Goal: Task Accomplishment & Management: Use online tool/utility

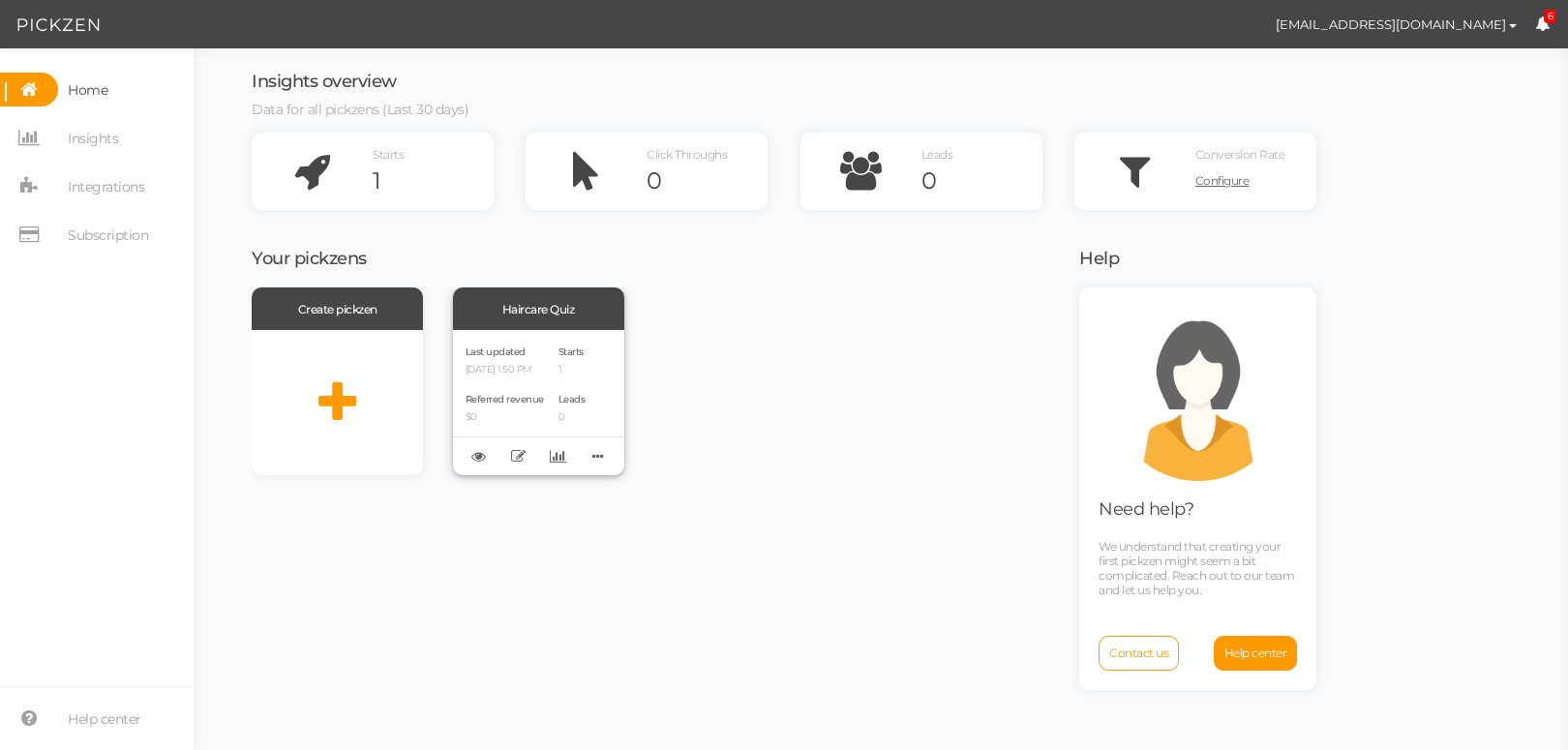
click at [570, 355] on span "Starts" at bounding box center [572, 351] width 25 height 13
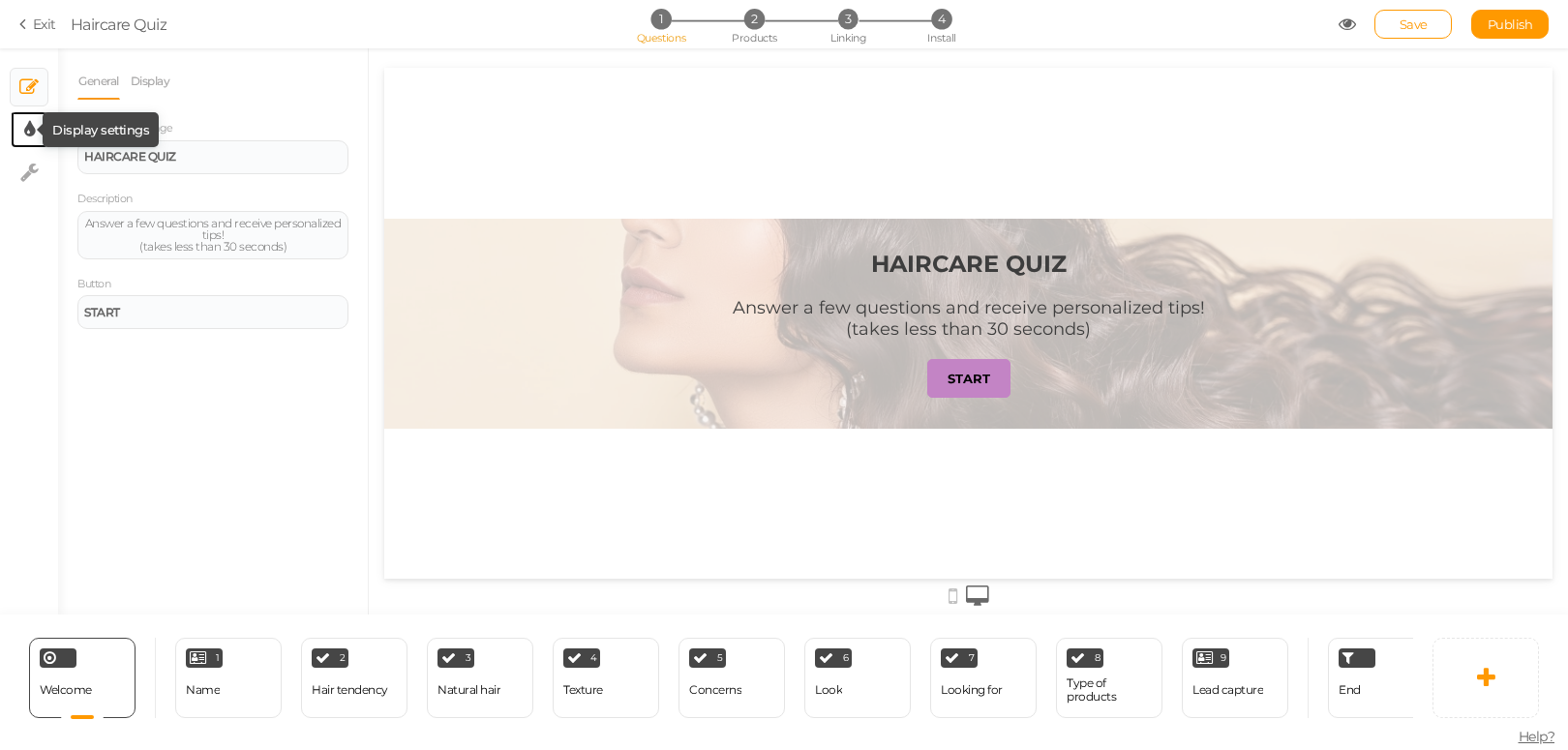
click at [25, 136] on icon at bounding box center [29, 129] width 11 height 20
select select "2"
select select "montserrat"
select select "fade"
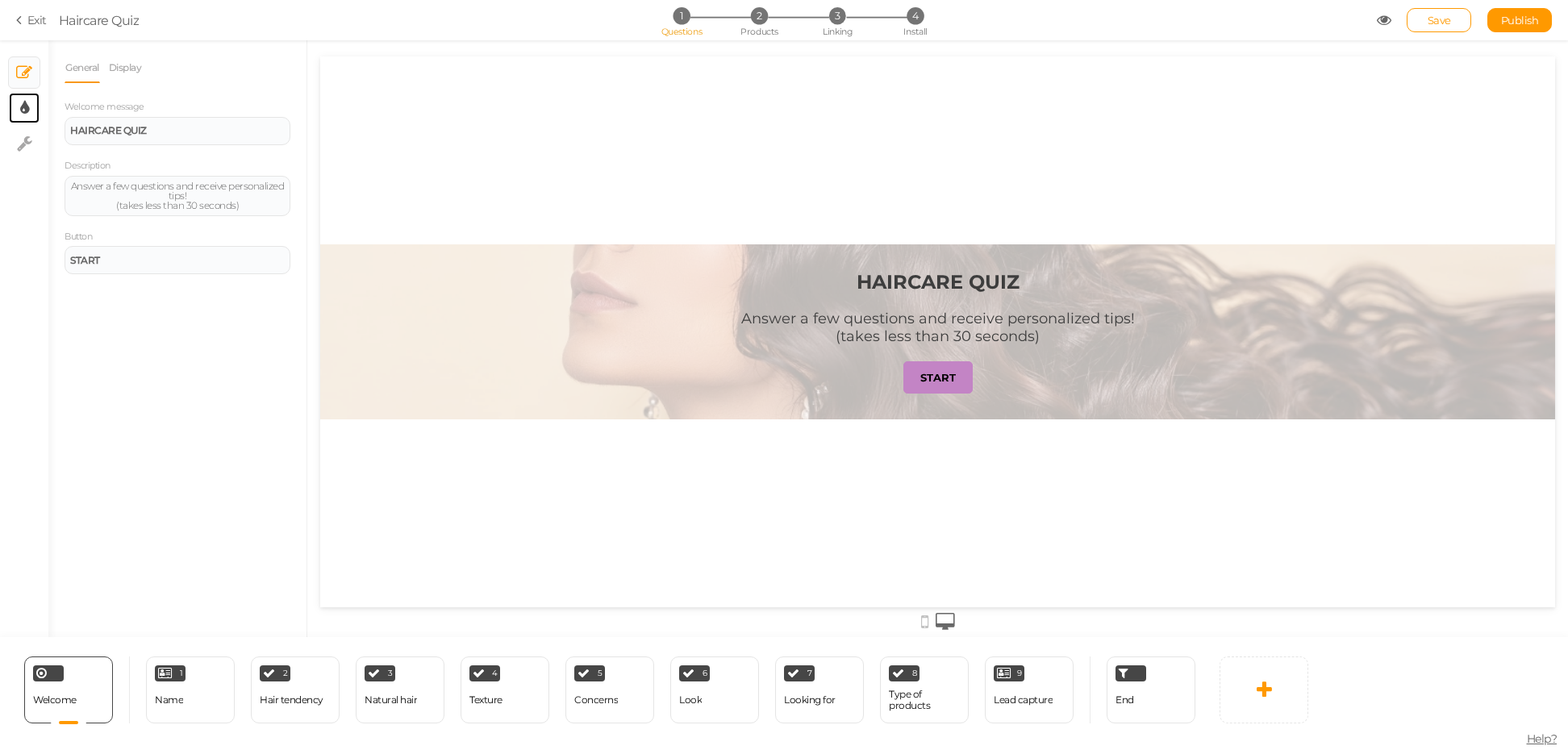
click at [32, 111] on link "× Display settings" at bounding box center [25, 109] width 31 height 31
select select "2"
select select "montserrat"
select select "fade"
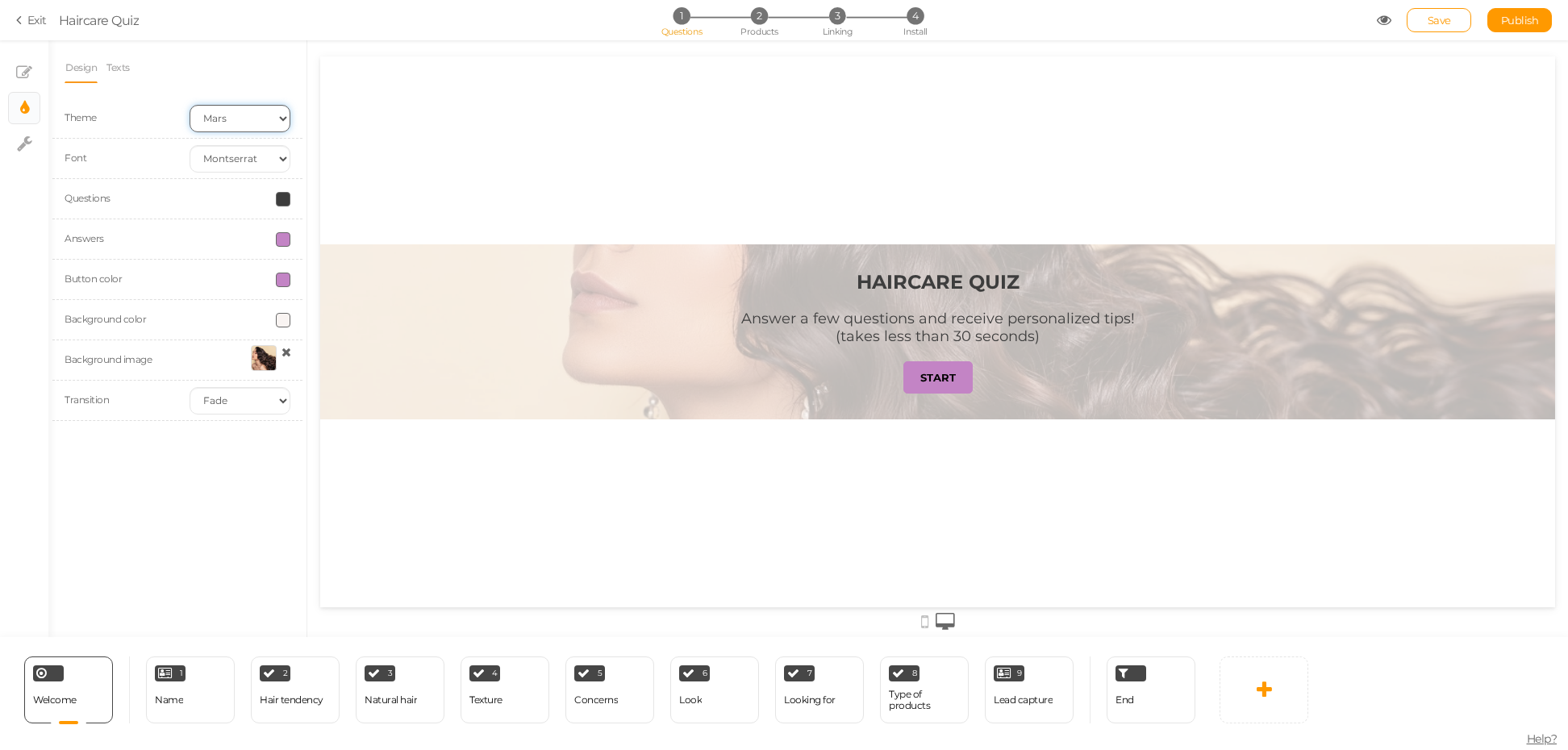
click at [223, 107] on select "Earth Mars" at bounding box center [239, 118] width 101 height 28
select select "custom"
click at [190, 145] on select "Custom Default Lato Lora Montserrat Open Sans Oswald PT Sans Raleway Roboto Sou…" at bounding box center [239, 159] width 101 height 28
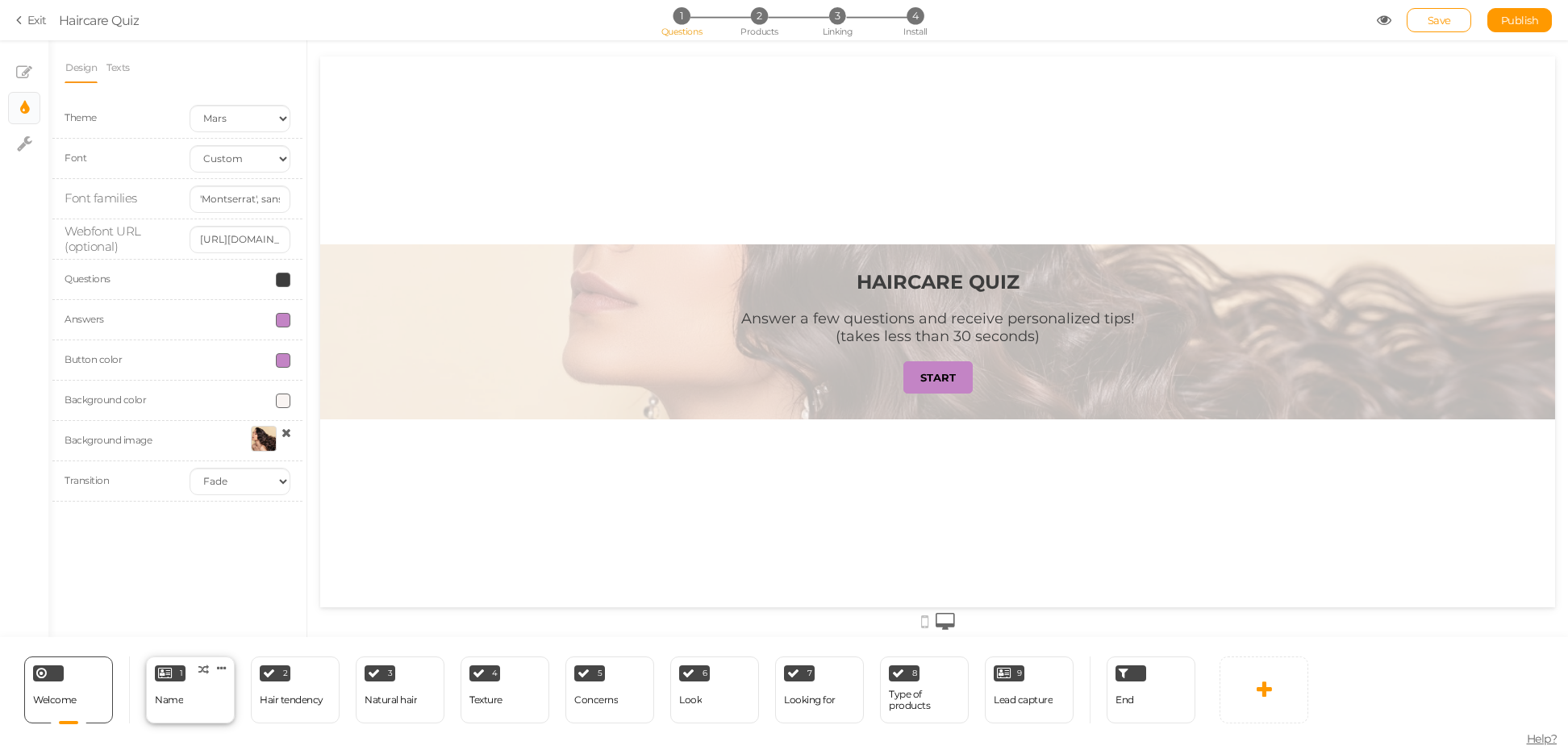
click at [183, 723] on div at bounding box center [190, 724] width 35 height 2
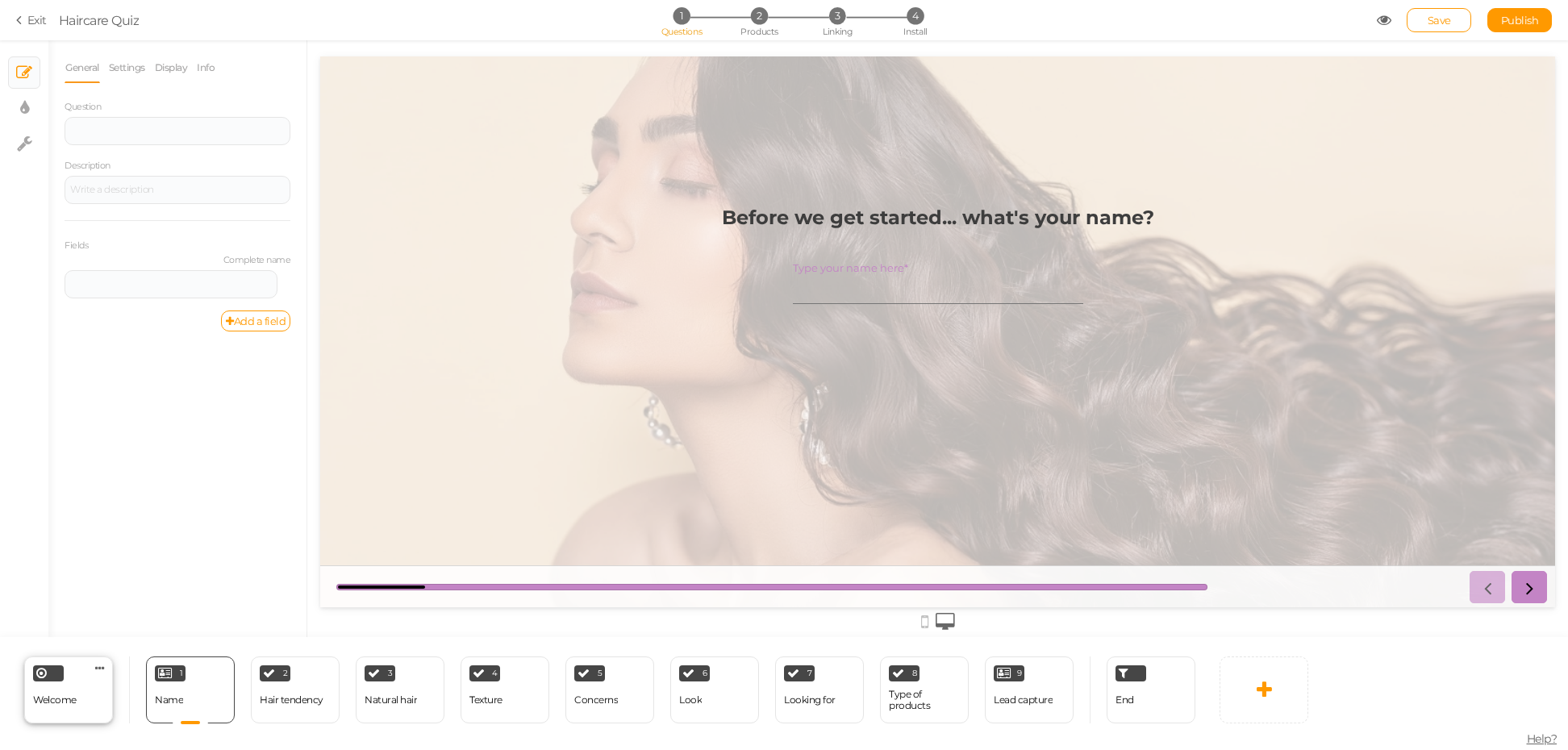
click at [77, 703] on div "Welcome Delete" at bounding box center [69, 690] width 89 height 67
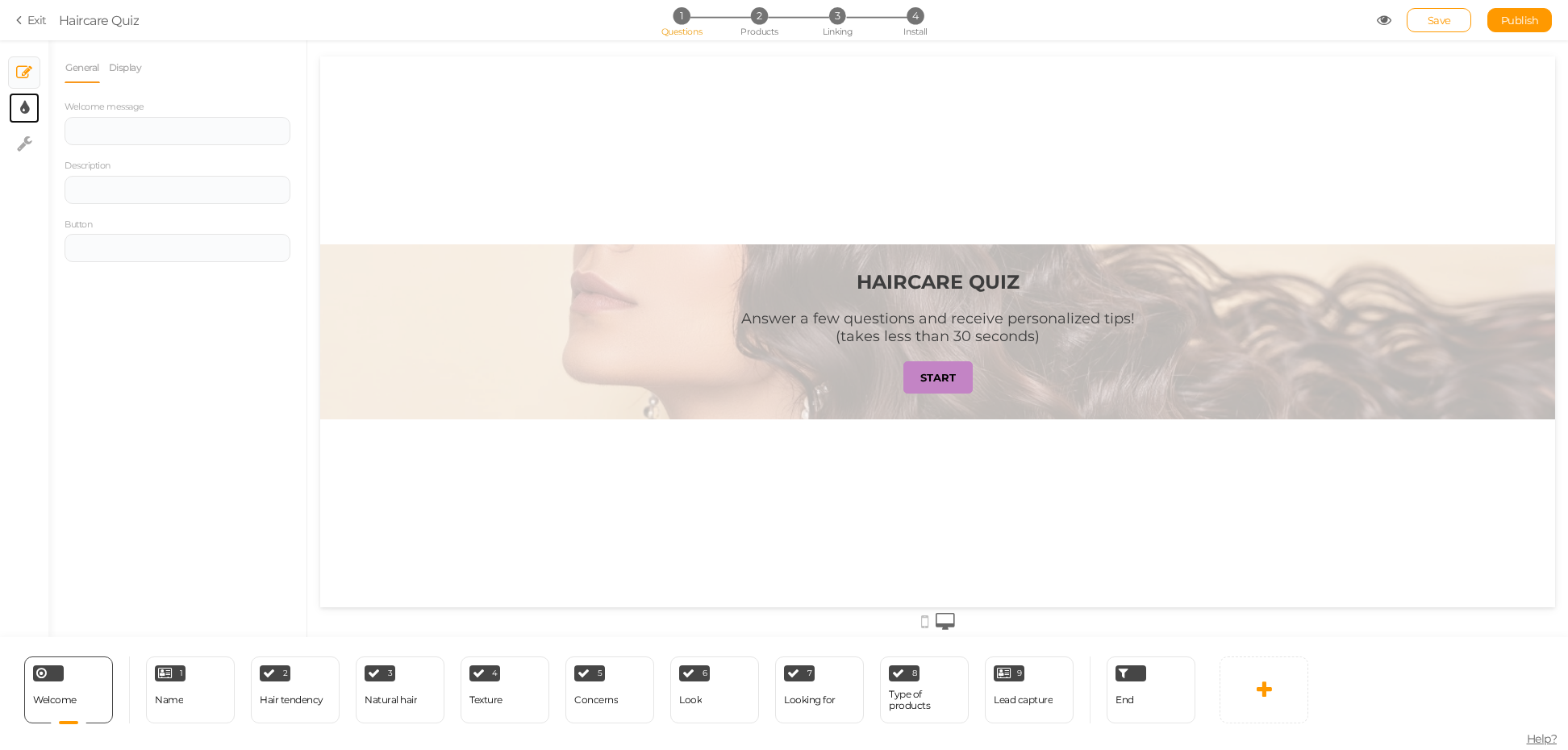
click at [34, 113] on link "× Display settings" at bounding box center [25, 109] width 31 height 31
select select "2"
select select "fade"
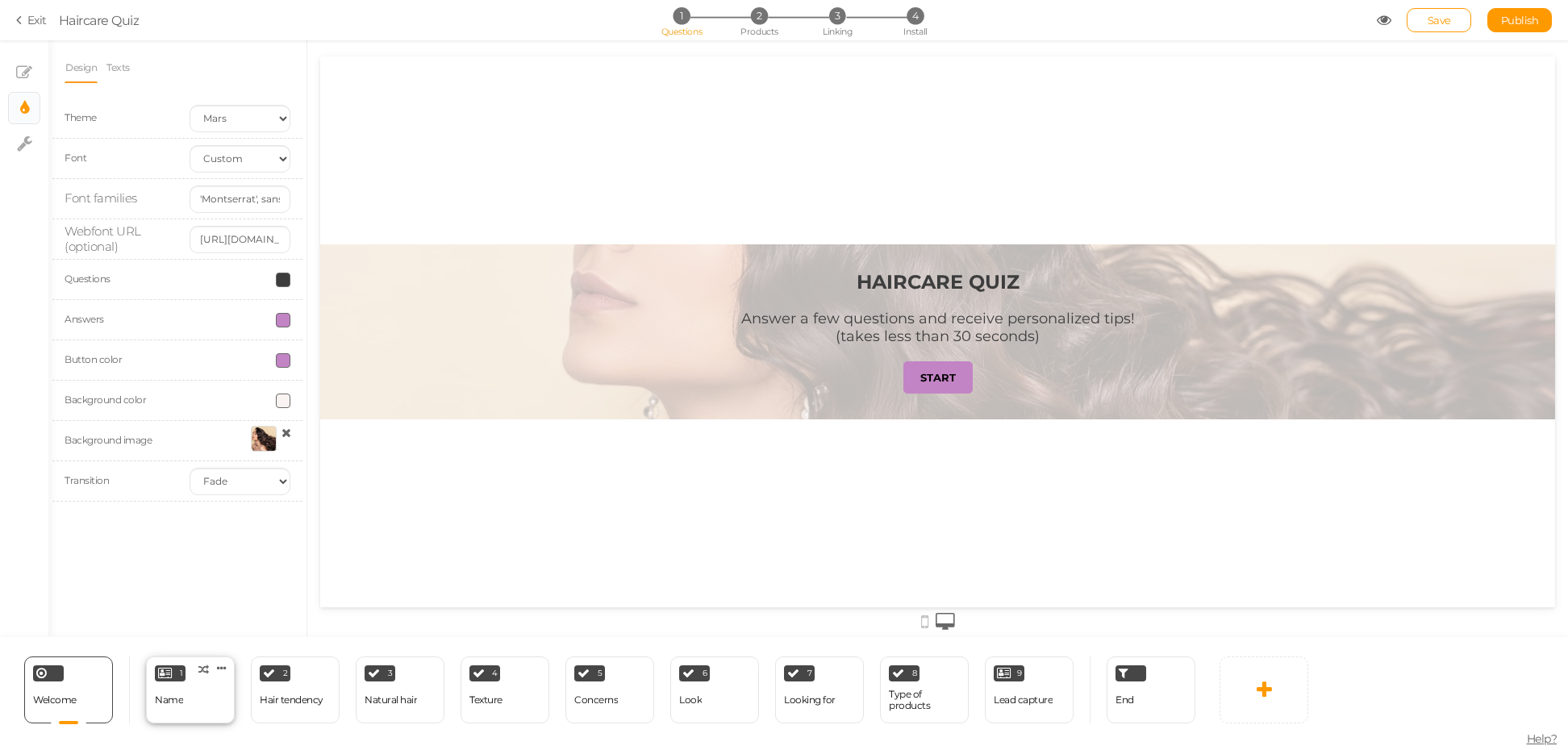
click at [190, 681] on div "1 Name × Define the conditions to show this slide. Clone Change type Delete" at bounding box center [190, 690] width 89 height 67
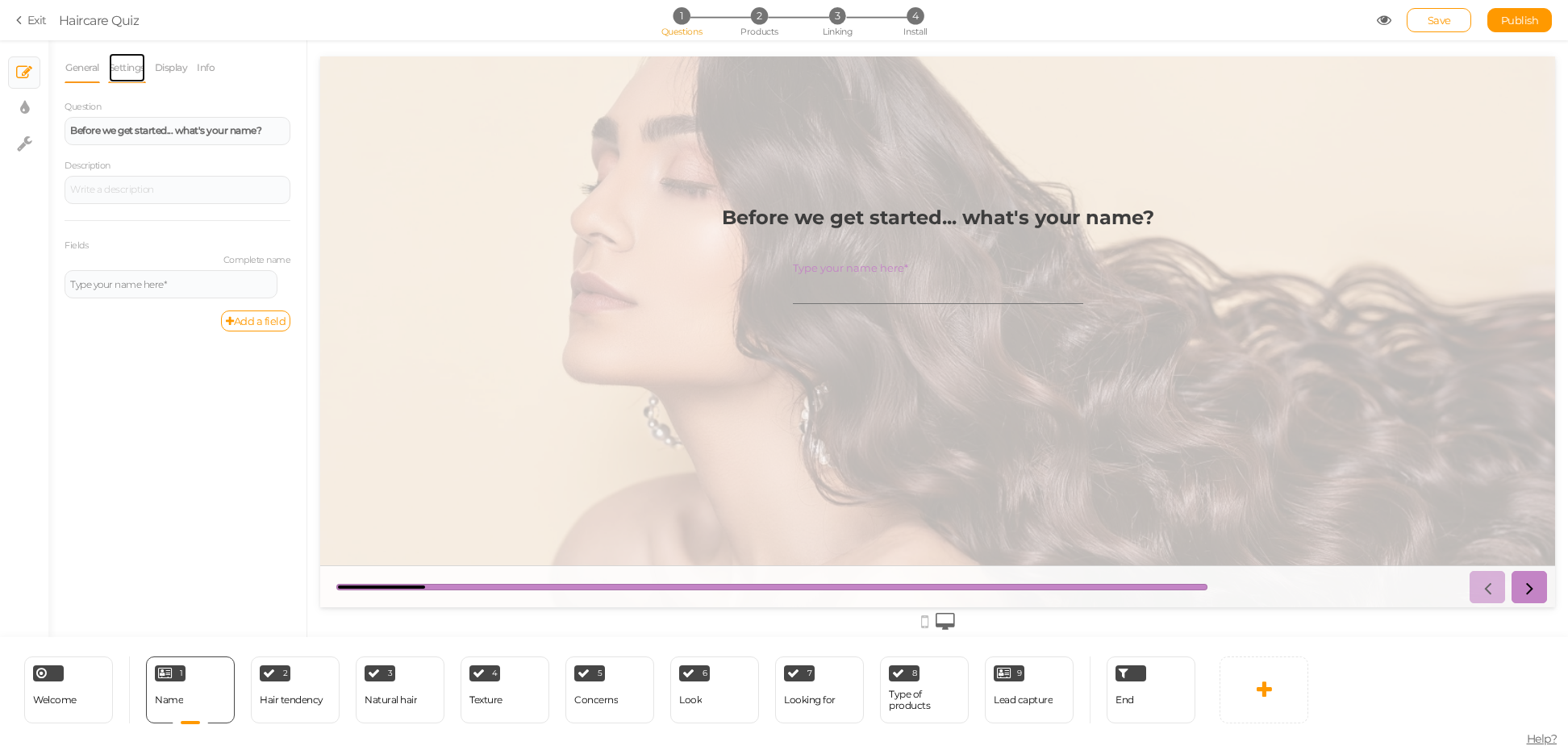
click at [117, 68] on link "Settings" at bounding box center [127, 68] width 38 height 31
click at [166, 66] on link "Display" at bounding box center [172, 68] width 34 height 31
click at [276, 121] on span "Set" at bounding box center [277, 118] width 17 height 13
click at [212, 74] on link "Info" at bounding box center [206, 68] width 20 height 31
click at [130, 212] on html at bounding box center [177, 199] width 224 height 26
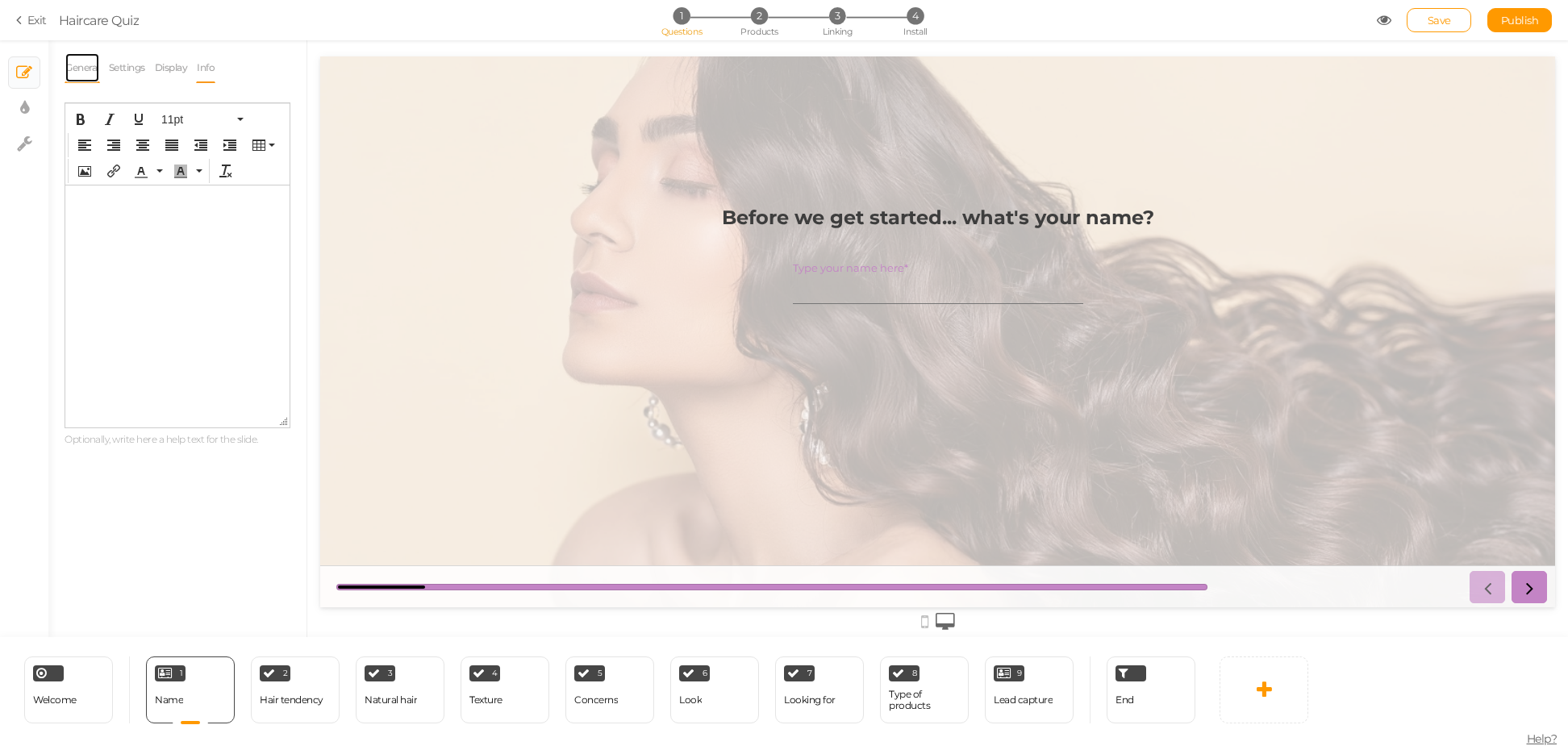
click at [83, 72] on link "General" at bounding box center [82, 68] width 35 height 31
click at [139, 74] on link "Settings" at bounding box center [127, 68] width 38 height 31
click at [177, 75] on link "Display" at bounding box center [172, 68] width 34 height 31
click at [30, 124] on ul "× Slides × Display settings × Settings" at bounding box center [24, 100] width 48 height 121
drag, startPoint x: 7, startPoint y: 154, endPoint x: 24, endPoint y: 149, distance: 17.7
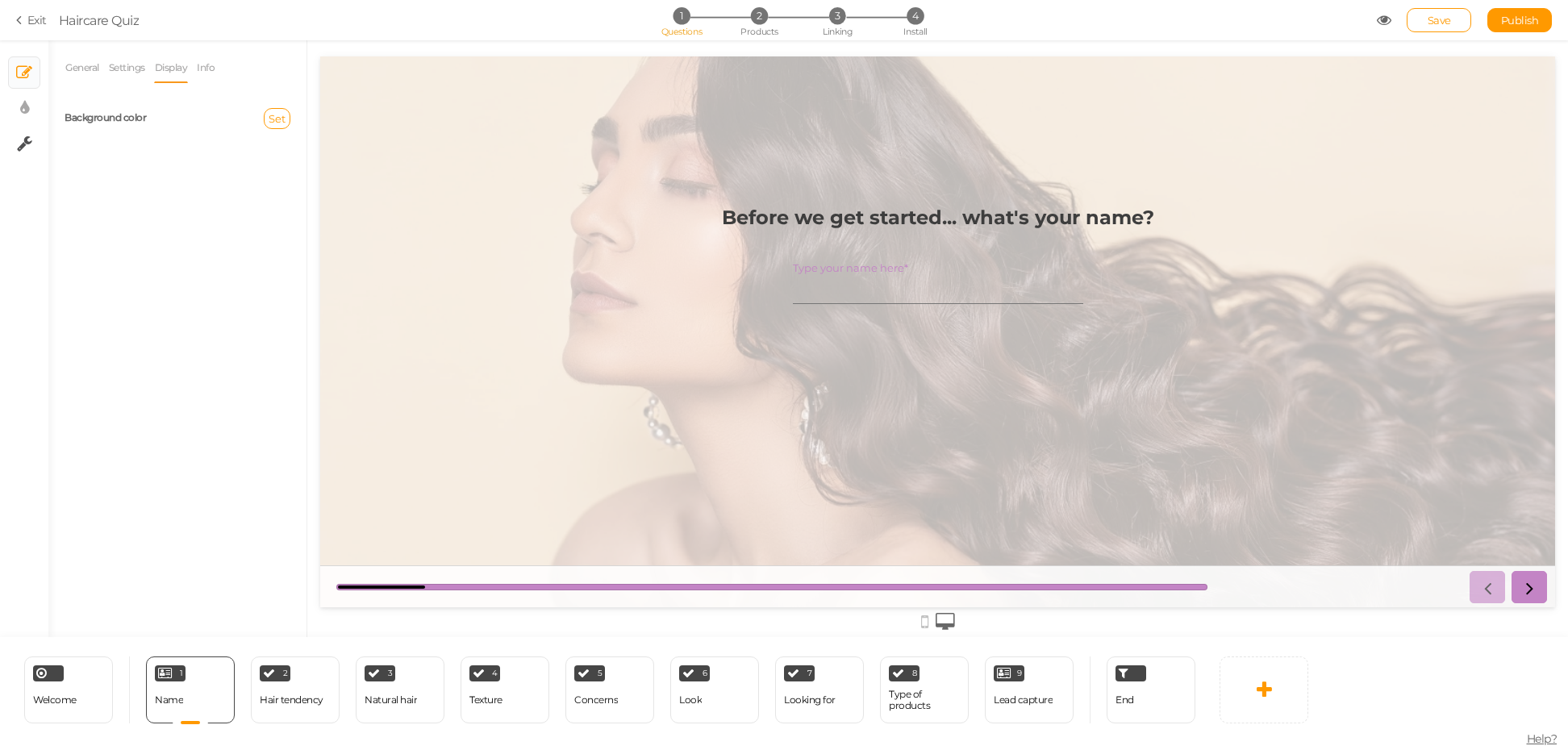
click at [8, 154] on li "× Settings" at bounding box center [24, 143] width 32 height 32
select select "en"
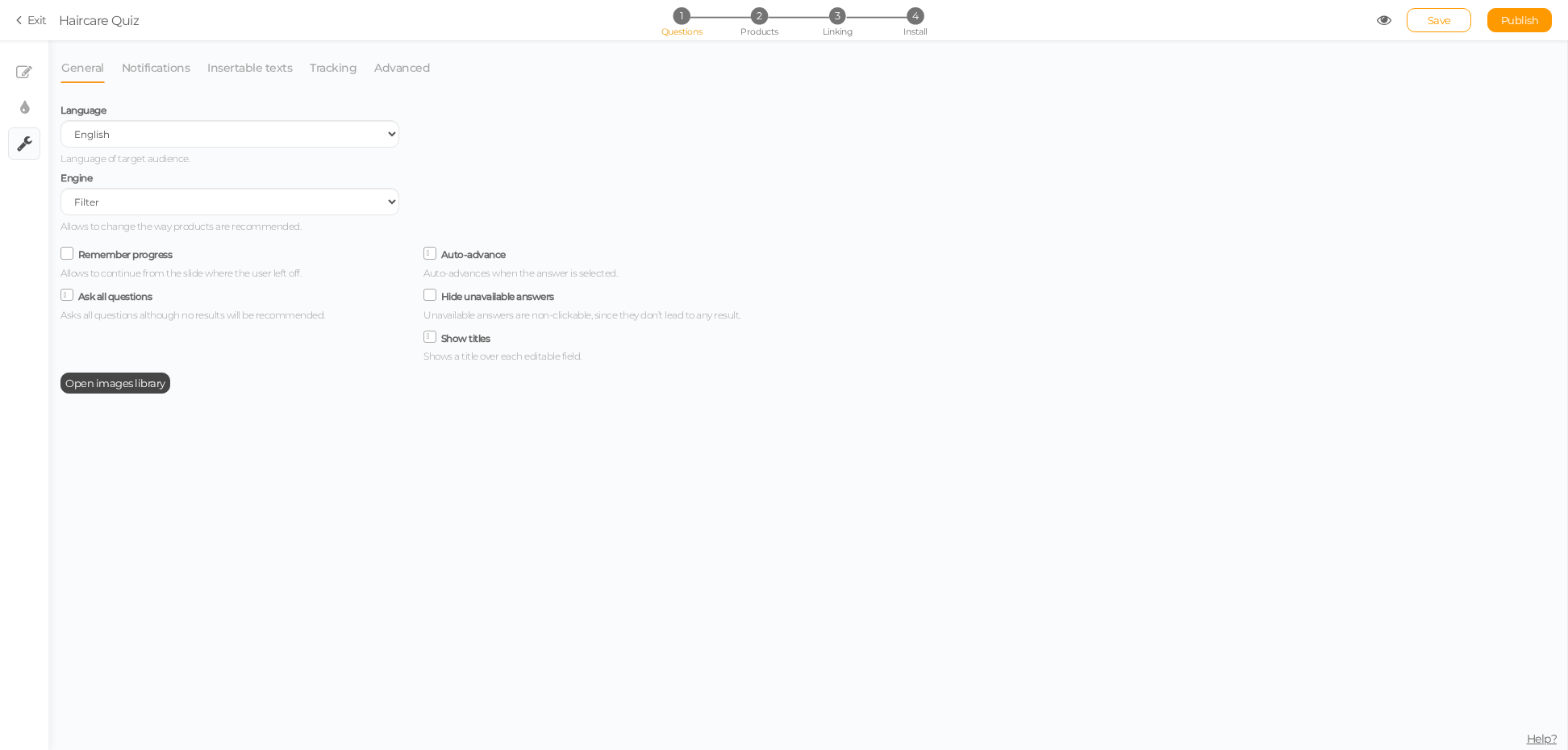
click at [37, 145] on link "× Settings" at bounding box center [25, 144] width 31 height 31
click at [32, 105] on link "× Display settings" at bounding box center [25, 109] width 31 height 31
select select "2"
select select "fade"
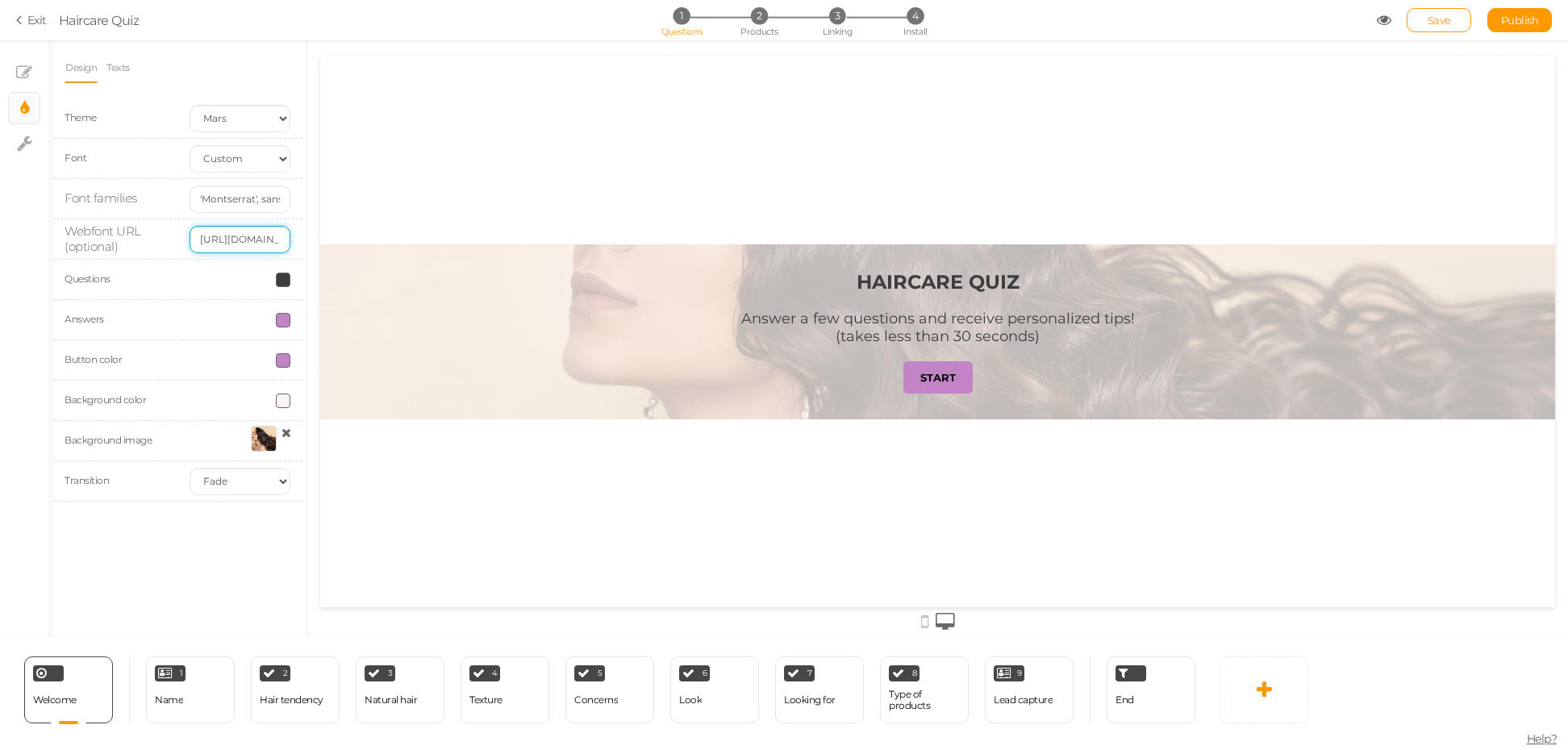
scroll to position [0, 272]
drag, startPoint x: 520, startPoint y: 297, endPoint x: 360, endPoint y: 239, distance: 170.2
click at [399, 192] on div "HAIRCARE QUIZ Answer a few questions and receive personalized tips! (takes less…" at bounding box center [938, 332] width 1235 height 551
click at [257, 244] on input "[URL][DOMAIN_NAME]" at bounding box center [239, 239] width 101 height 28
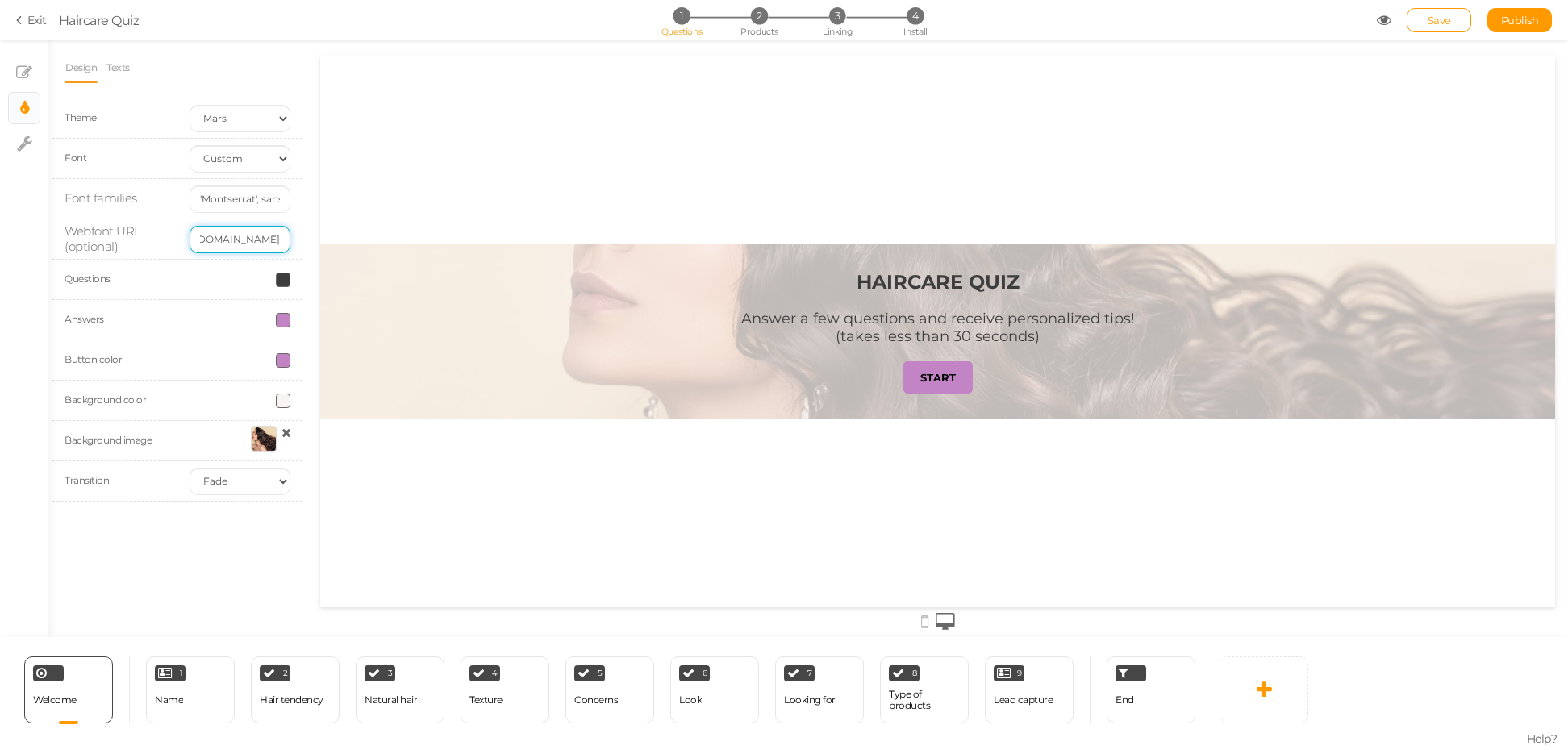
scroll to position [0, 272]
drag, startPoint x: 520, startPoint y: 299, endPoint x: 337, endPoint y: 244, distance: 191.1
click at [391, 208] on div "HAIRCARE QUIZ Answer a few questions and receive personalized tips! (takes less…" at bounding box center [938, 332] width 1235 height 551
click at [226, 207] on input "'Montserrat', sans-serif" at bounding box center [239, 199] width 101 height 28
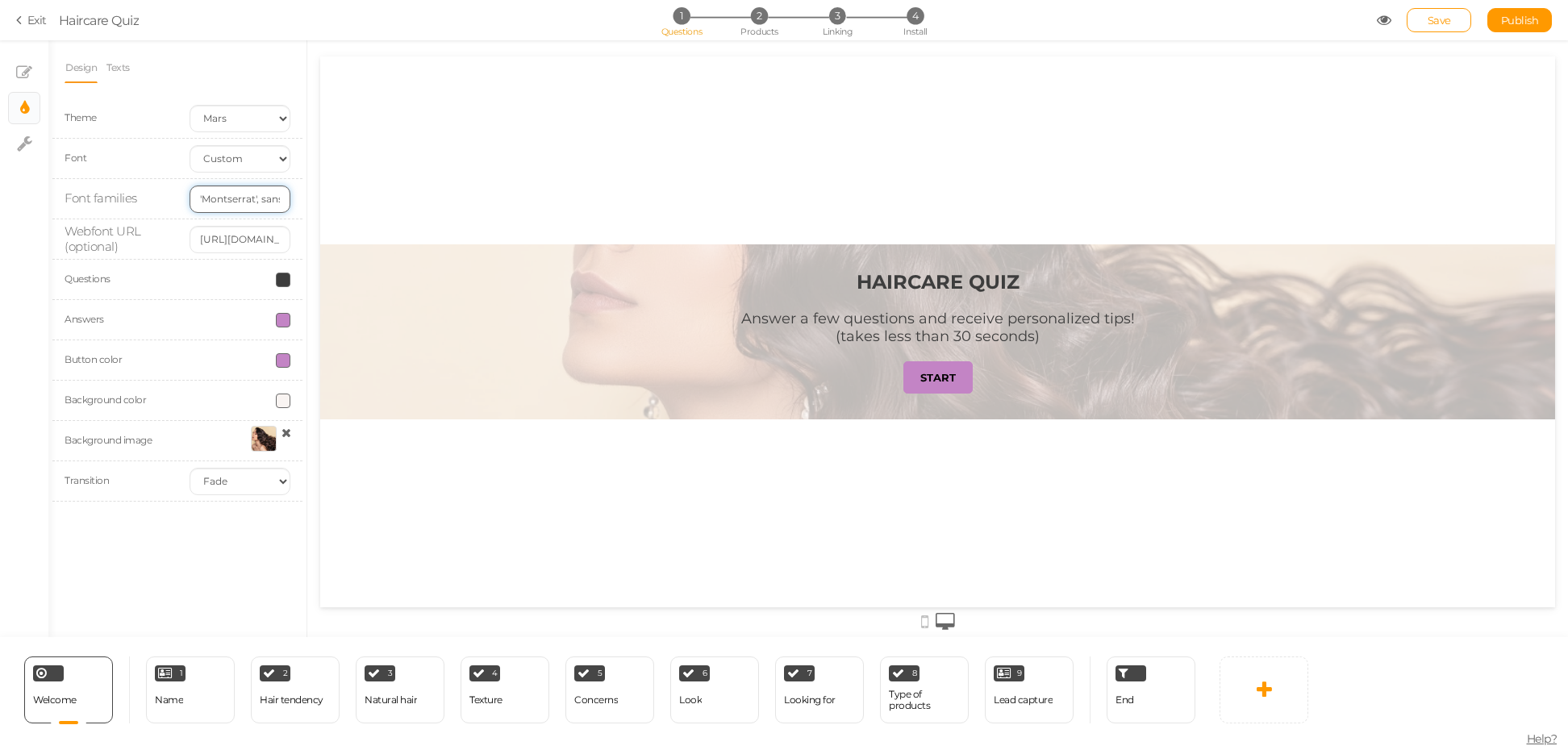
click at [260, 198] on input "'Montserrat', sans-serif" at bounding box center [239, 199] width 101 height 28
click at [234, 193] on input "'Montserrat', sans-serif" at bounding box center [239, 199] width 101 height 28
paste input ""Athletics", "[PERSON_NAME], sans-serif""
type input ""Athletics", "[PERSON_NAME], sans-serif""
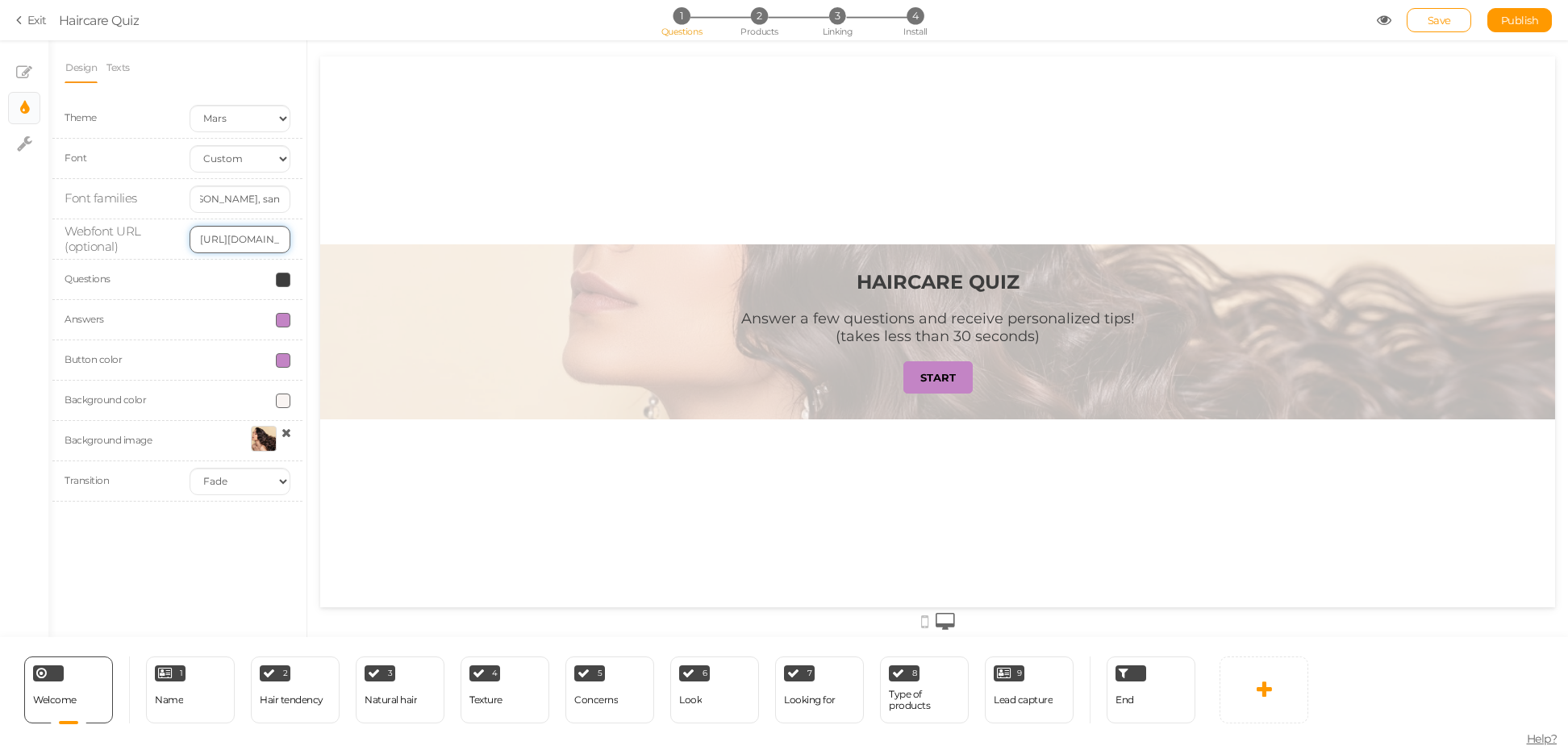
scroll to position [0, 0]
click at [235, 239] on input "[URL][DOMAIN_NAME]" at bounding box center [239, 239] width 101 height 28
click at [394, 194] on div "HAIRCARE QUIZ Answer a few questions and receive personalized tips! (takes less…" at bounding box center [938, 332] width 1235 height 551
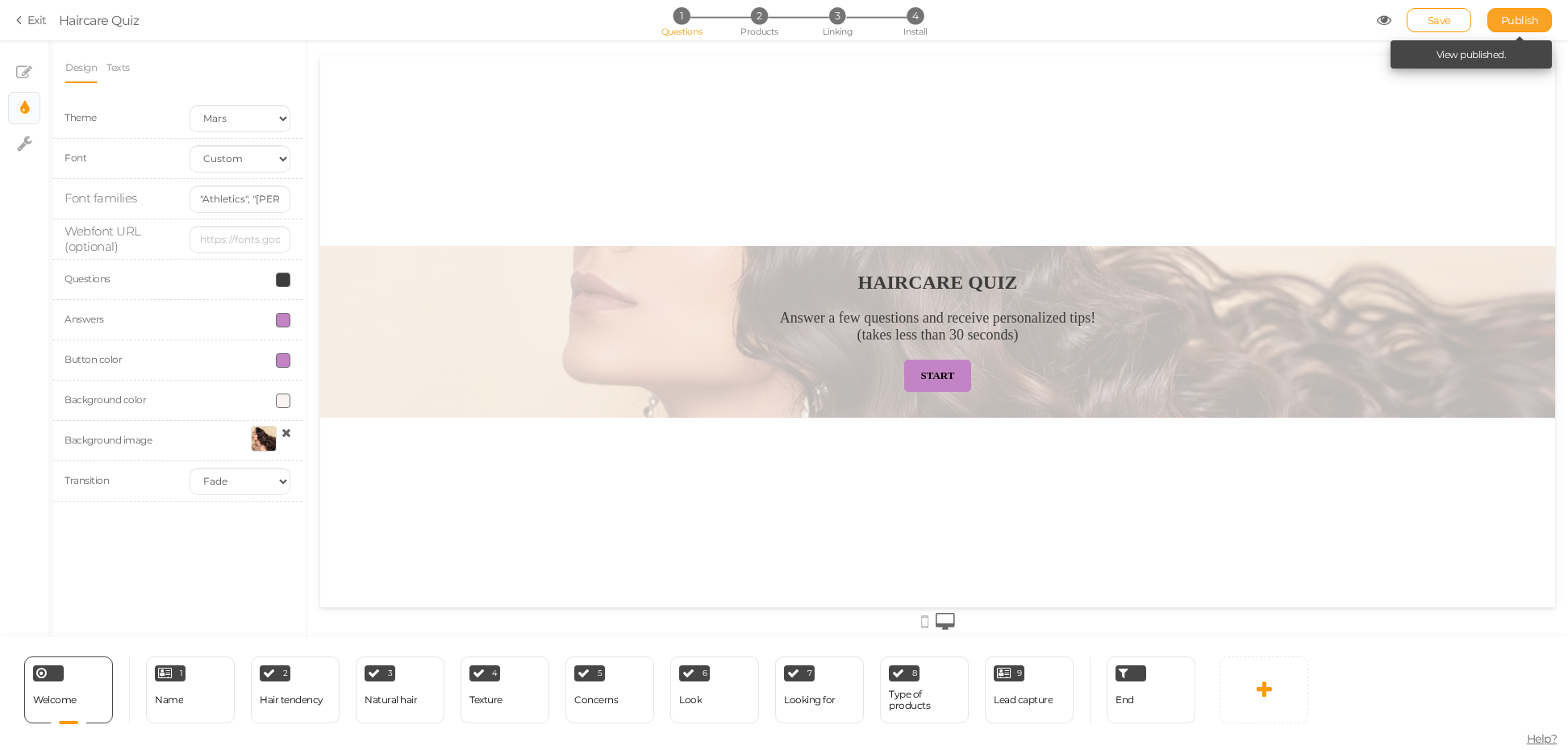
click at [1526, 20] on span "Publish" at bounding box center [1520, 20] width 38 height 13
click at [230, 230] on input "text" at bounding box center [239, 239] width 101 height 28
paste input "[DOMAIN_NAME][URL]"
type input "[DOMAIN_NAME][URL]"
paste input "[URL][DOMAIN_NAME]"
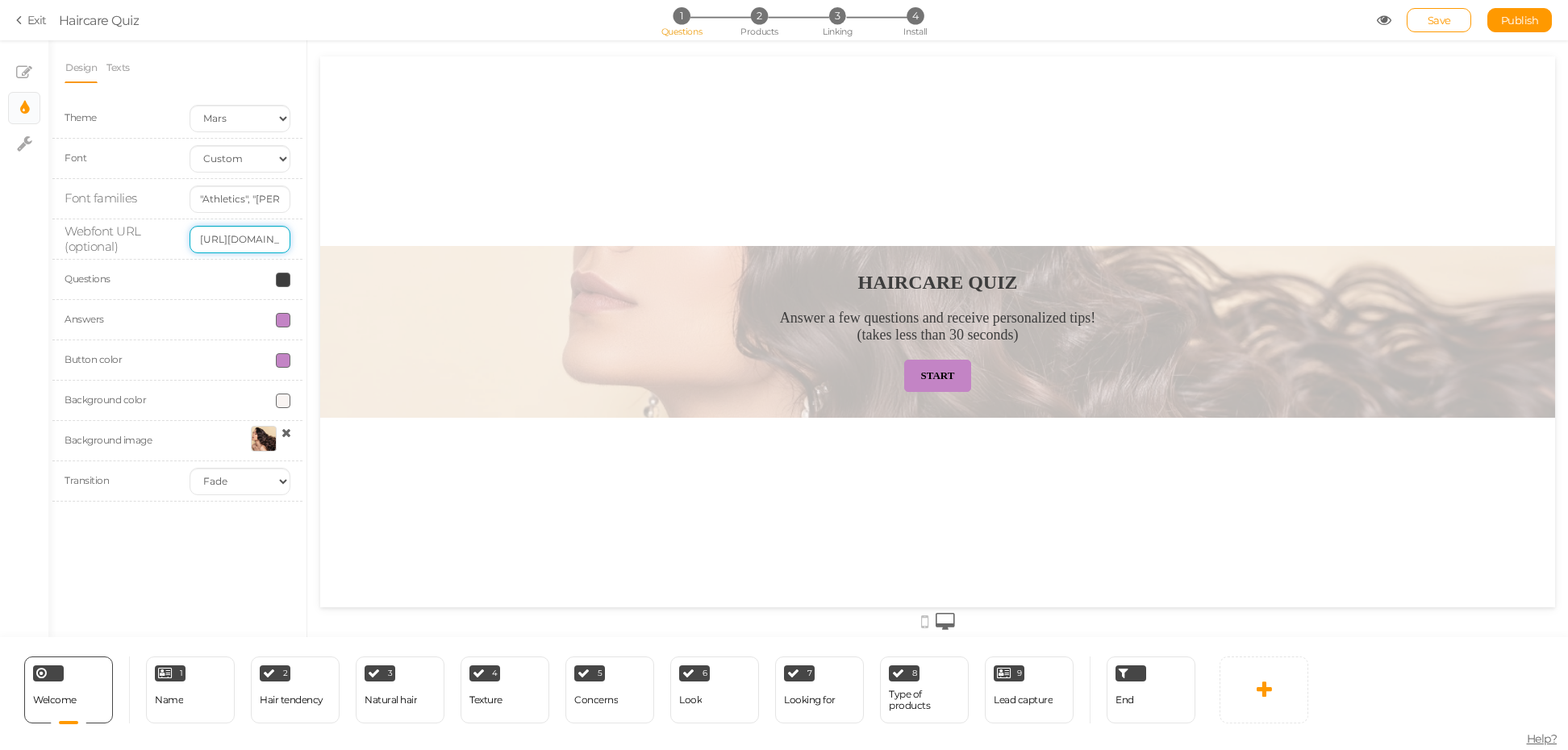
scroll to position [0, 295]
type input "[URL][DOMAIN_NAME]"
click at [1514, 22] on span "Publish" at bounding box center [1520, 20] width 38 height 13
click at [16, 4] on section "Exit Haircare Quiz 1 Questions 2 Products 3 Linking 4 Install Save Publish View…" at bounding box center [784, 20] width 1568 height 40
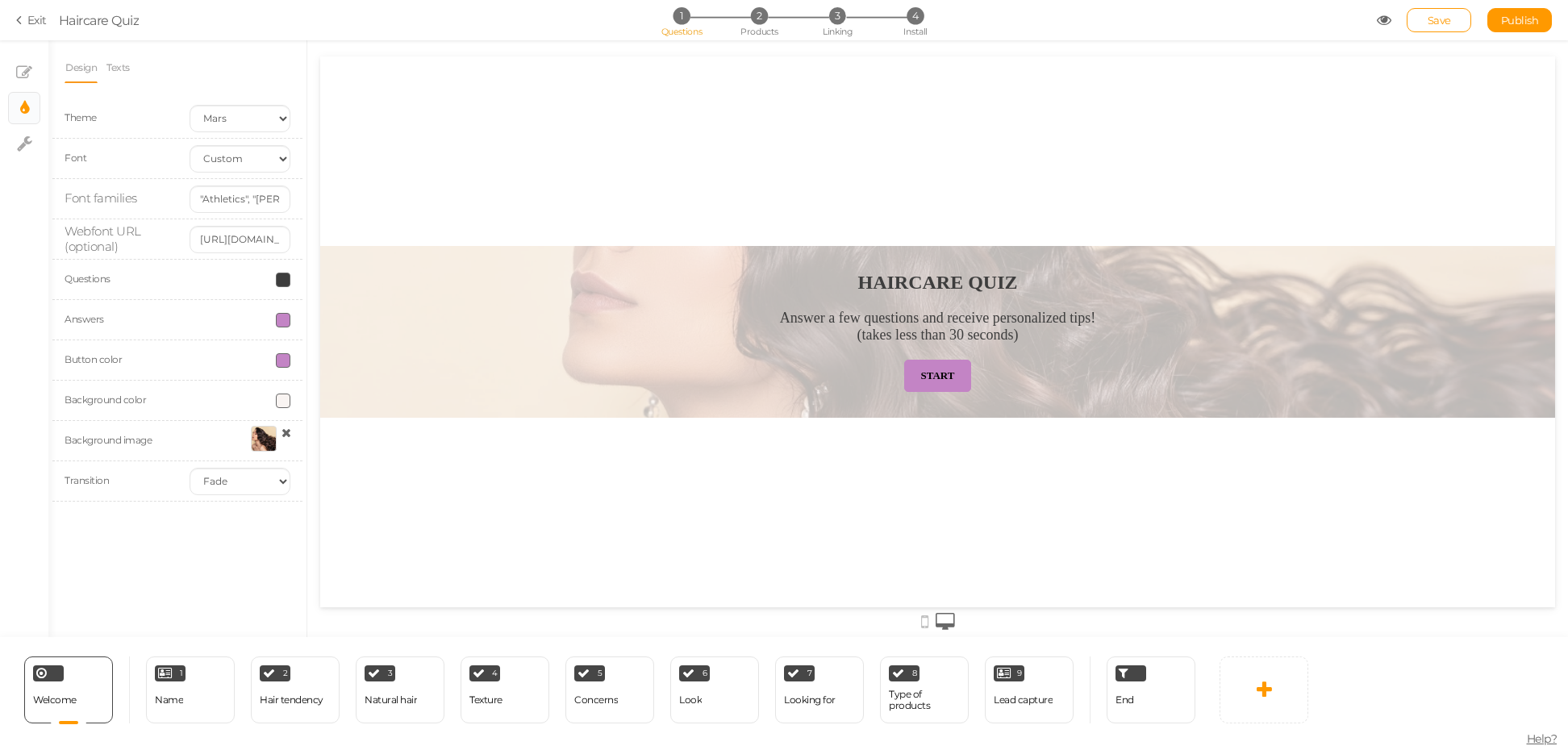
click at [14, 20] on section "Exit Haircare Quiz 1 Questions 2 Products 3 Linking 4 Install Save Publish View…" at bounding box center [784, 20] width 1568 height 40
click at [16, 21] on icon at bounding box center [22, 20] width 11 height 15
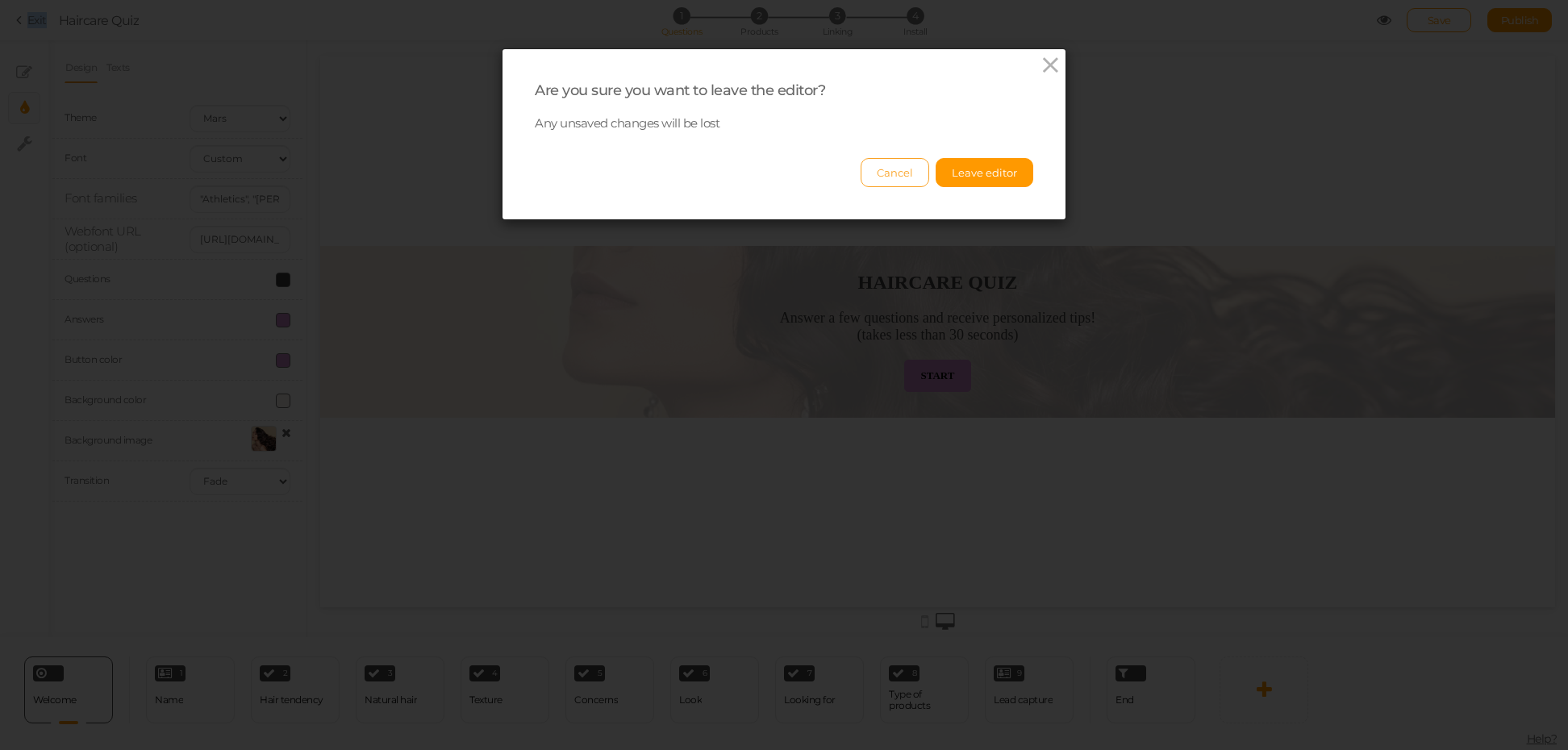
click at [875, 181] on button "Cancel" at bounding box center [895, 173] width 69 height 29
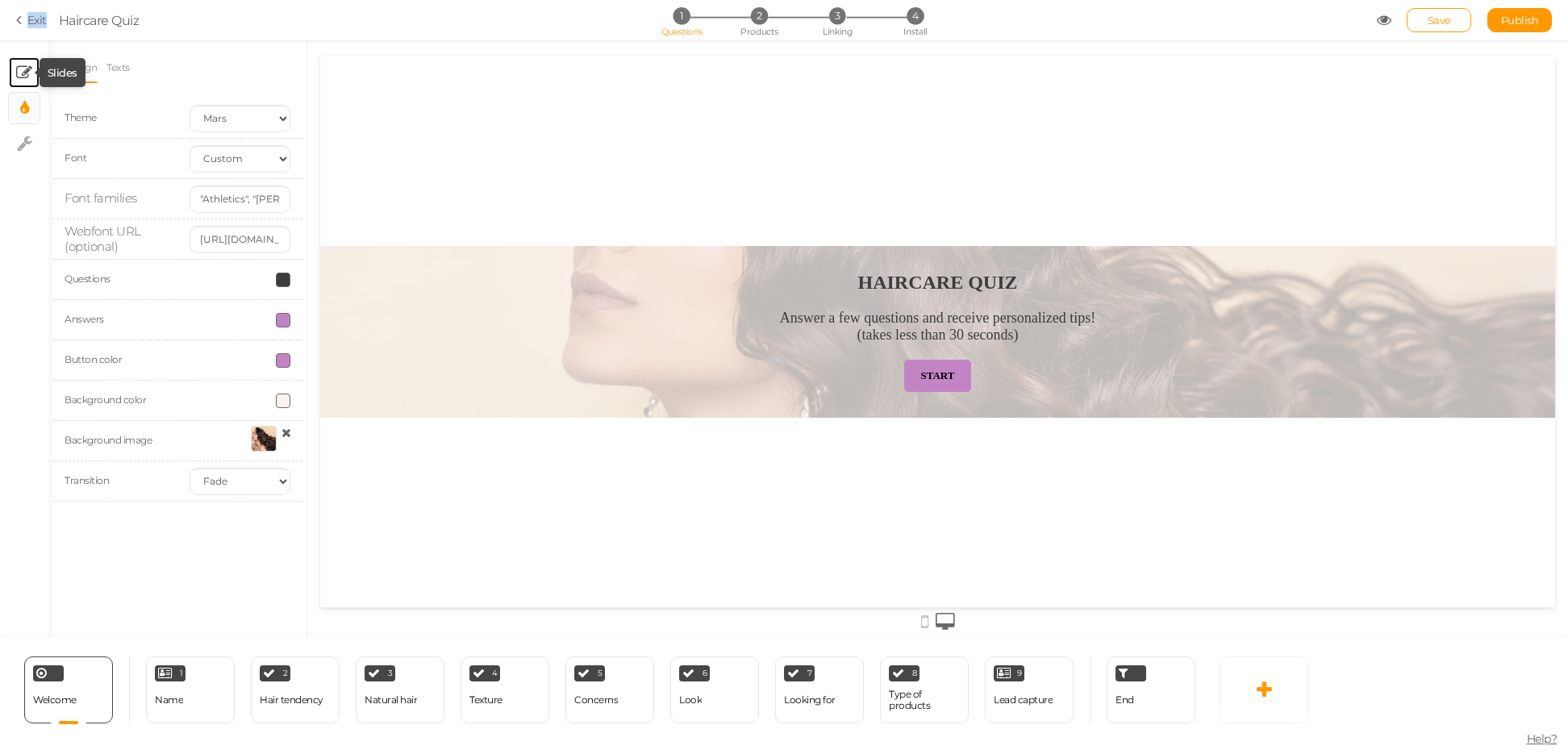
click at [26, 67] on icon at bounding box center [25, 73] width 16 height 16
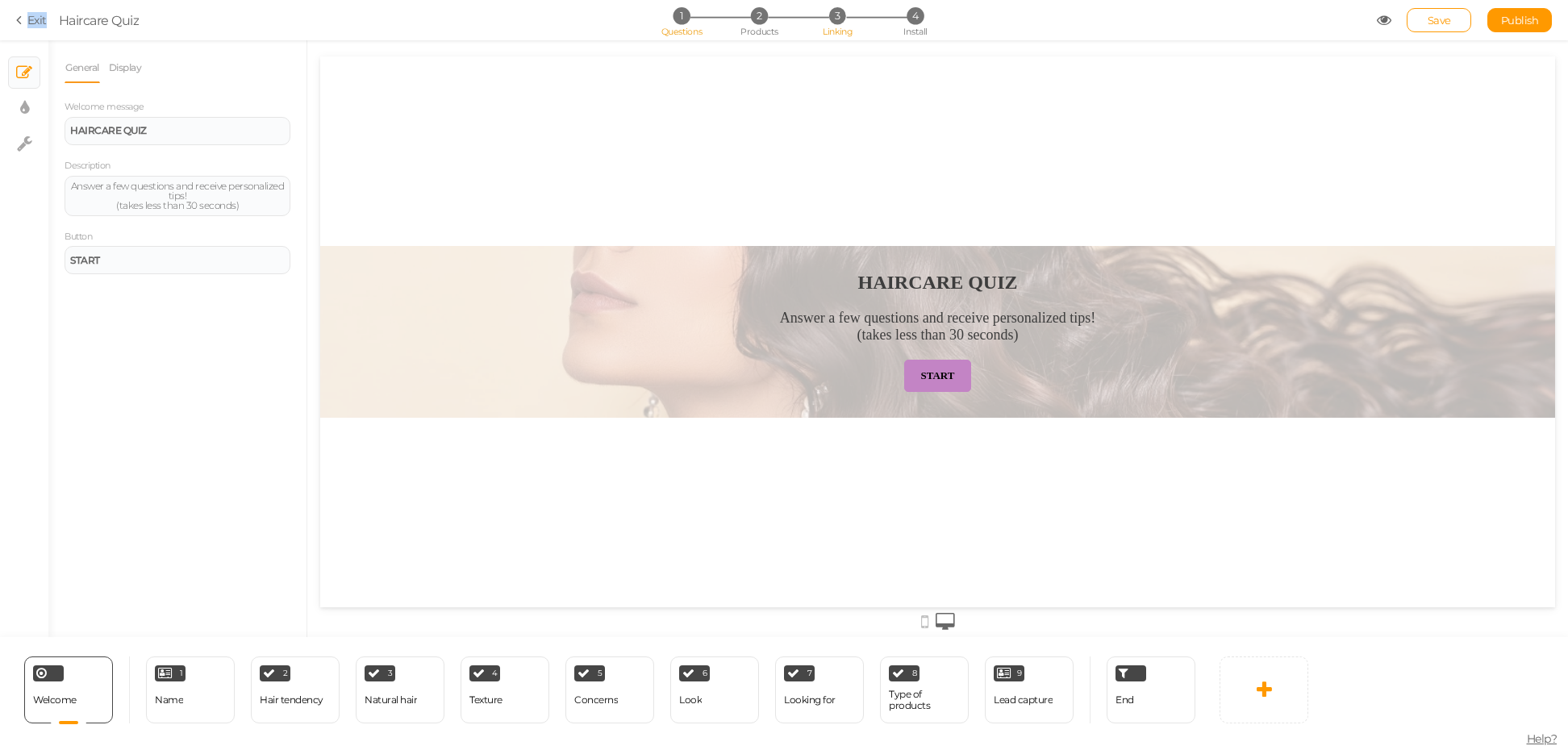
click at [851, 20] on li "3 Linking" at bounding box center [838, 16] width 75 height 17
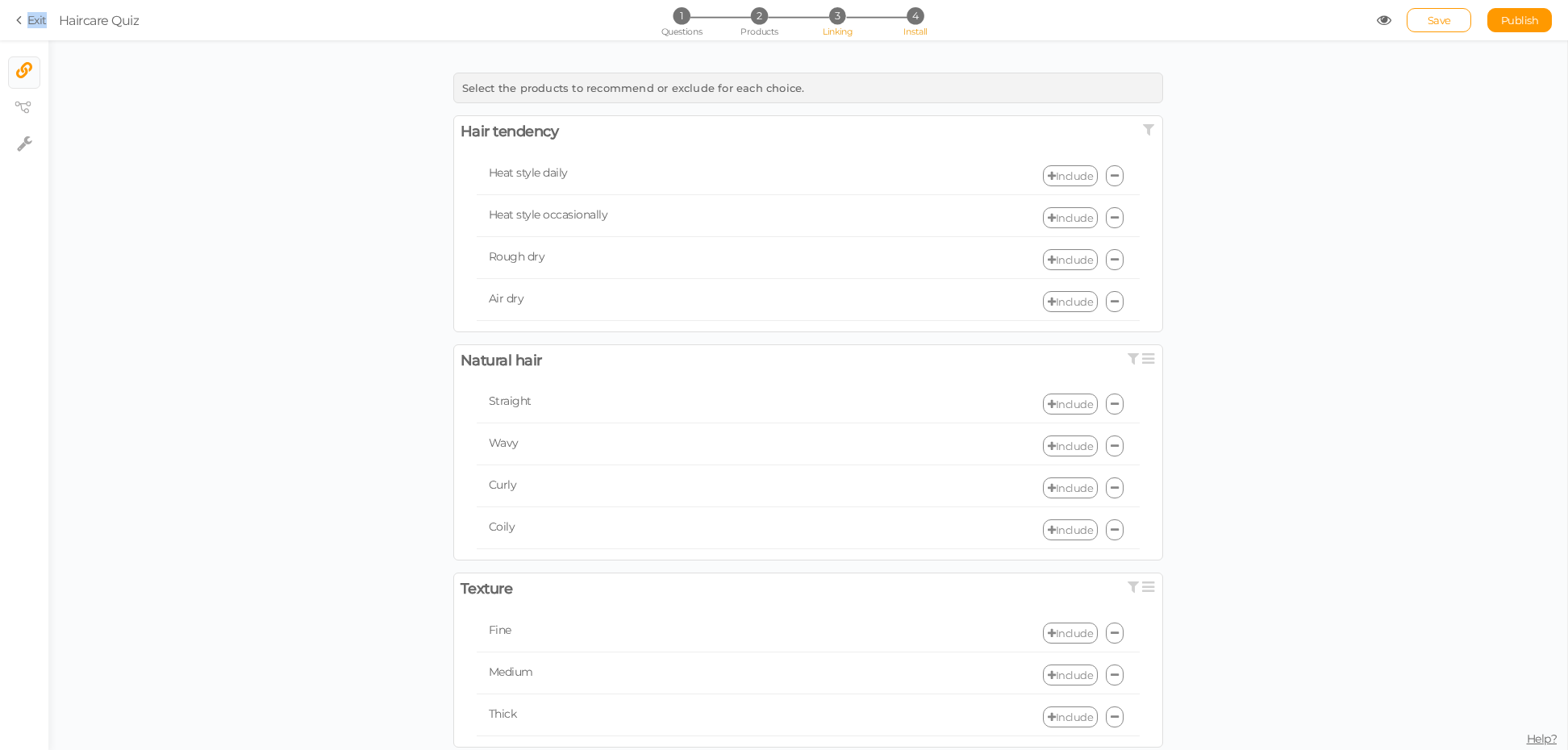
click at [905, 18] on li "4 Install" at bounding box center [915, 16] width 75 height 17
select select "pct"
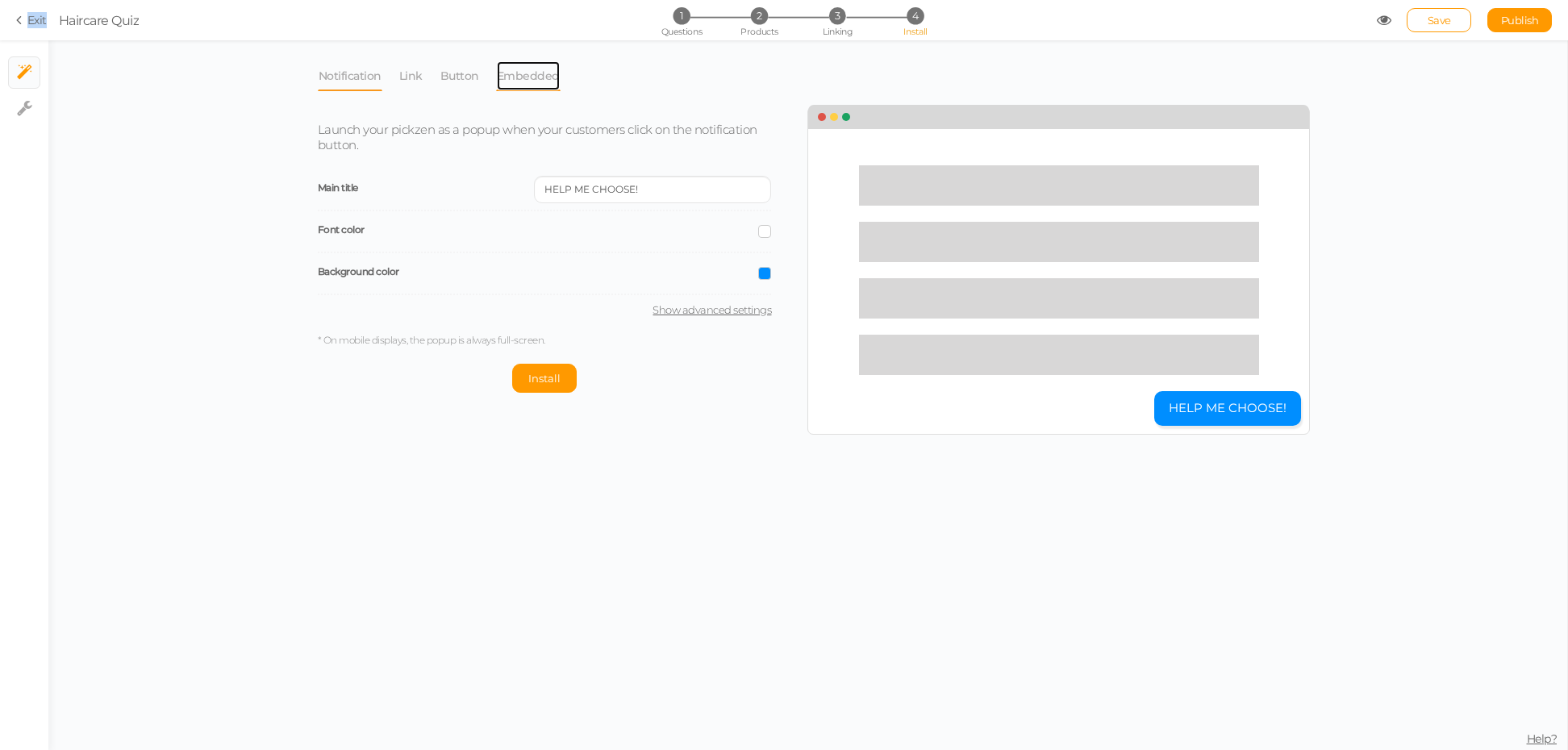
click at [510, 69] on link "Embedded" at bounding box center [528, 76] width 65 height 31
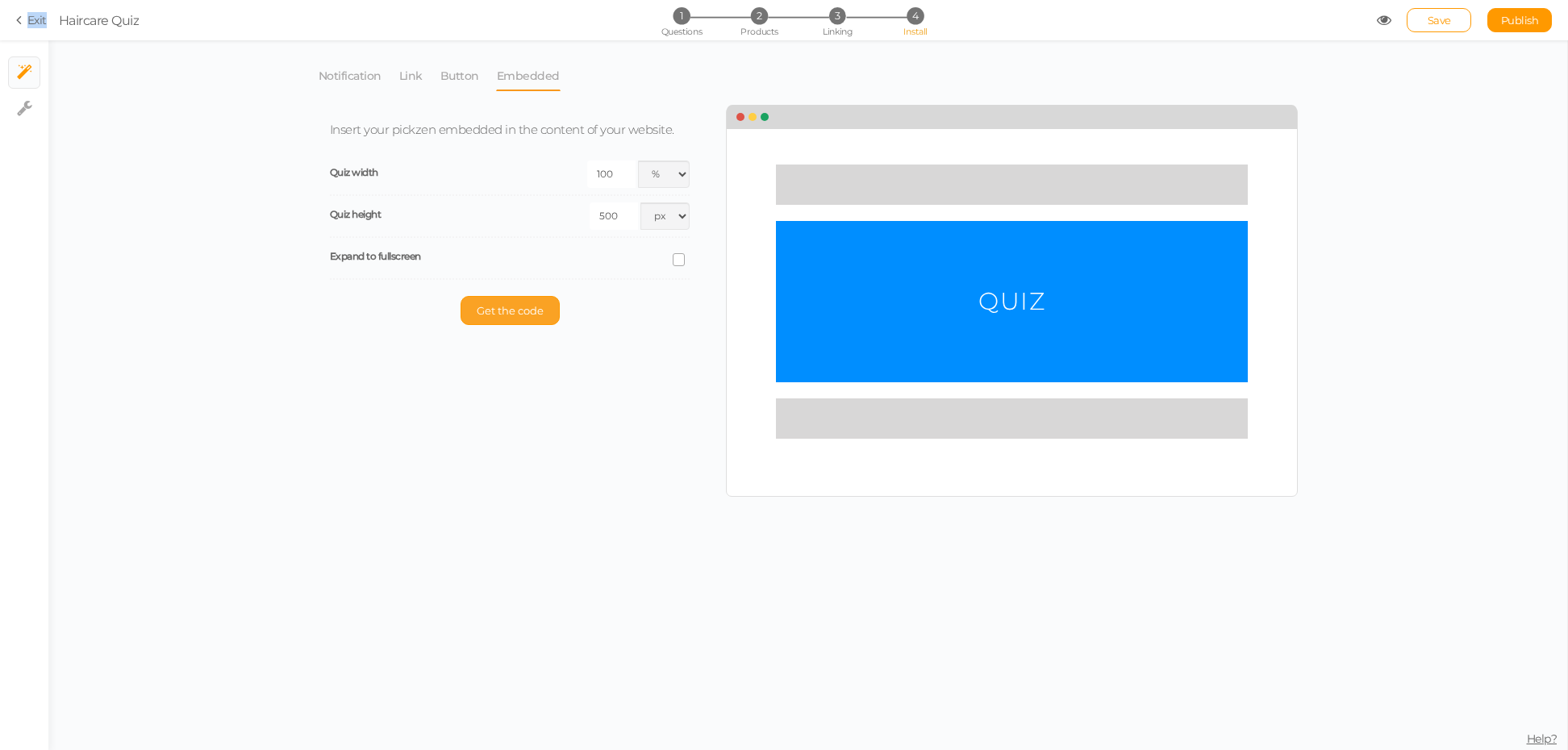
click at [545, 325] on button "Get the code" at bounding box center [510, 310] width 99 height 29
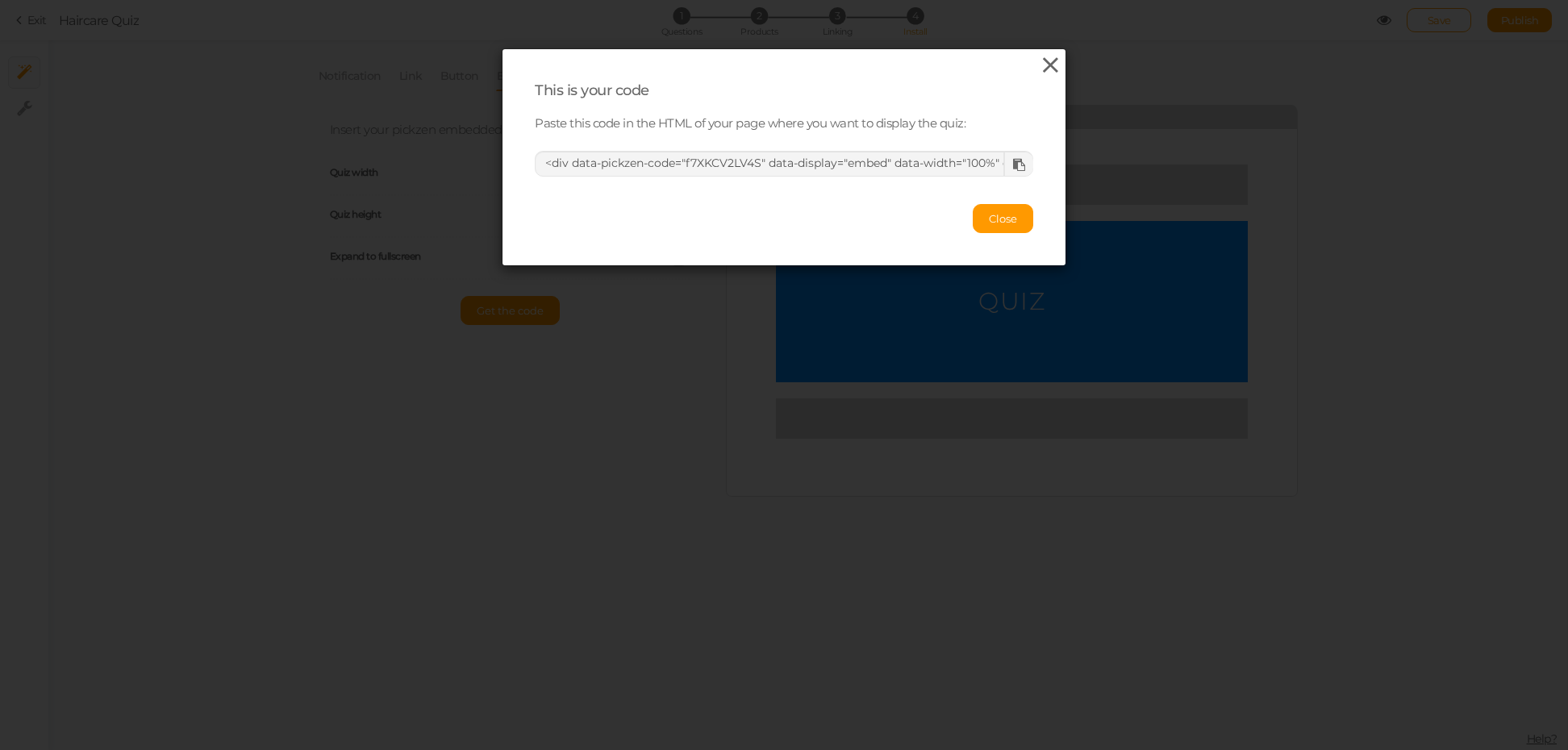
click at [1039, 70] on icon at bounding box center [1051, 65] width 24 height 25
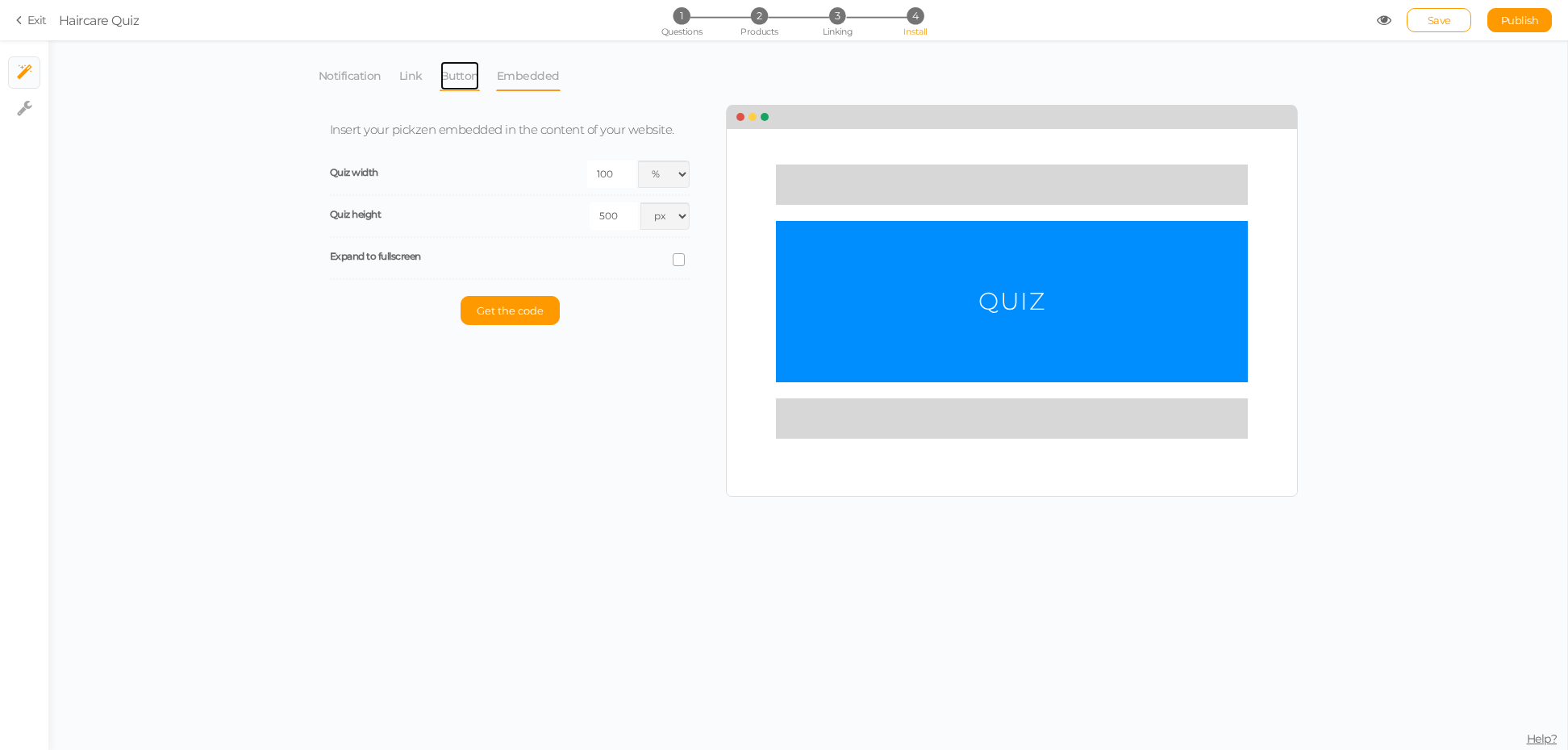
click at [447, 81] on link "Button" at bounding box center [459, 76] width 40 height 31
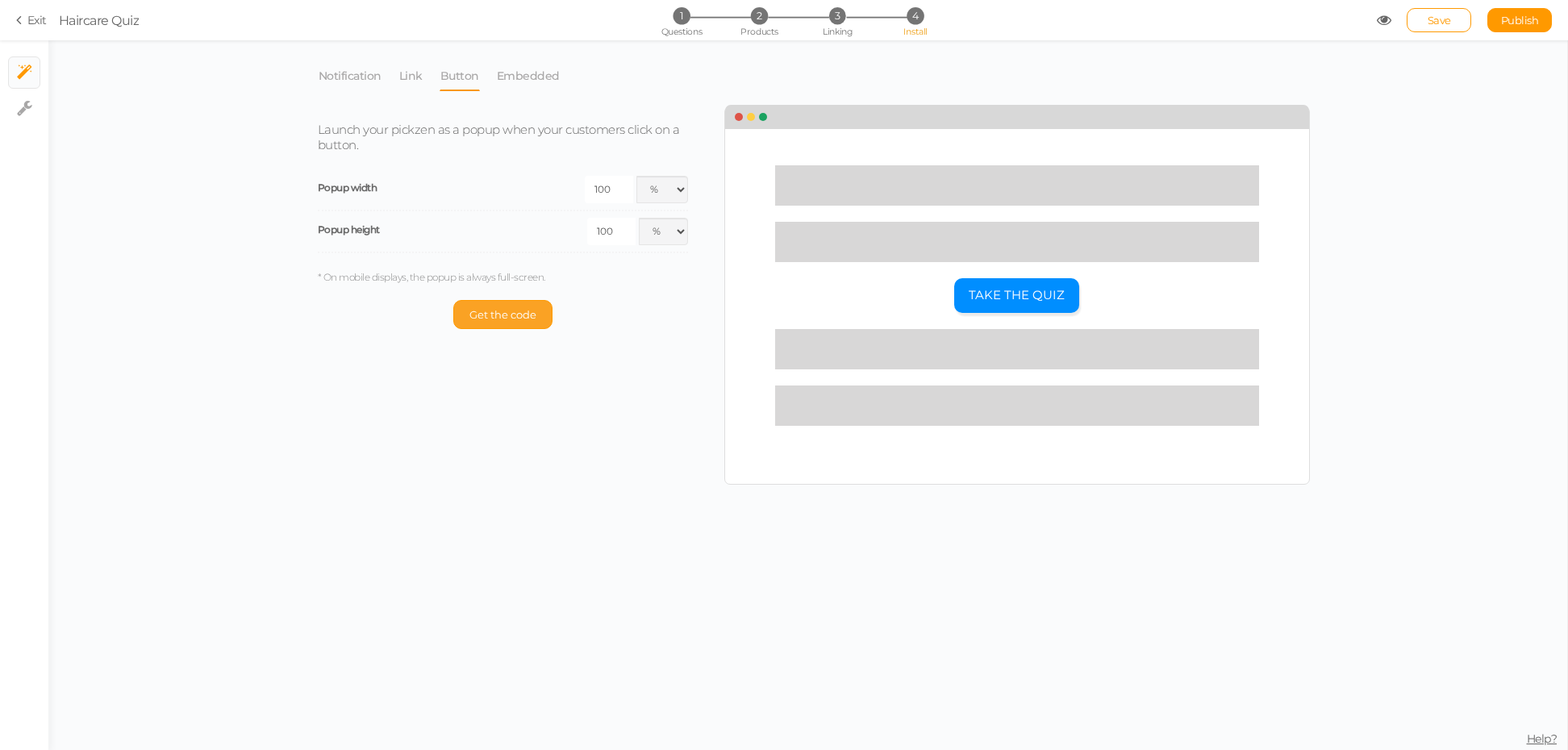
click at [519, 318] on span "Get the code" at bounding box center [503, 315] width 67 height 13
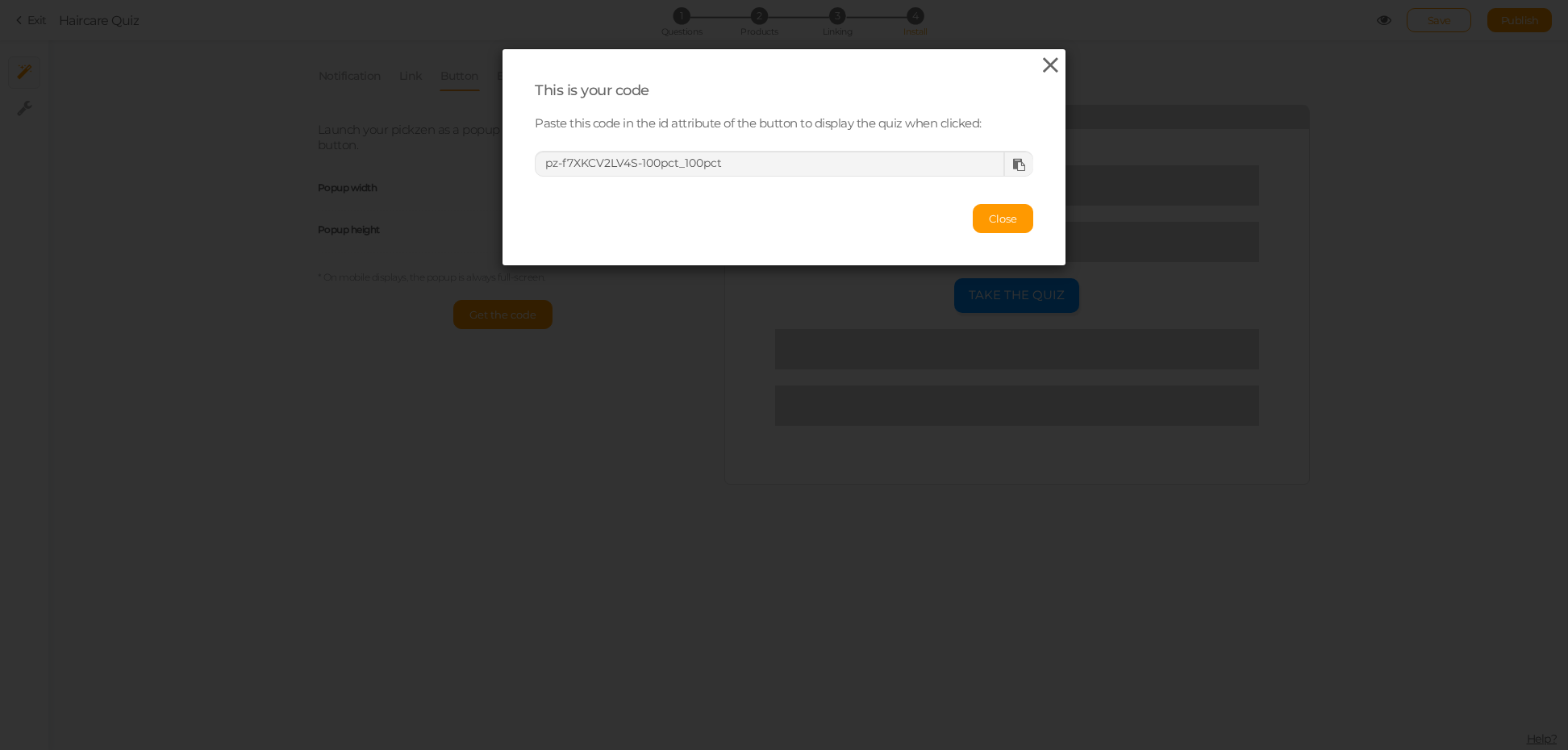
click at [1039, 77] on icon at bounding box center [1051, 65] width 24 height 25
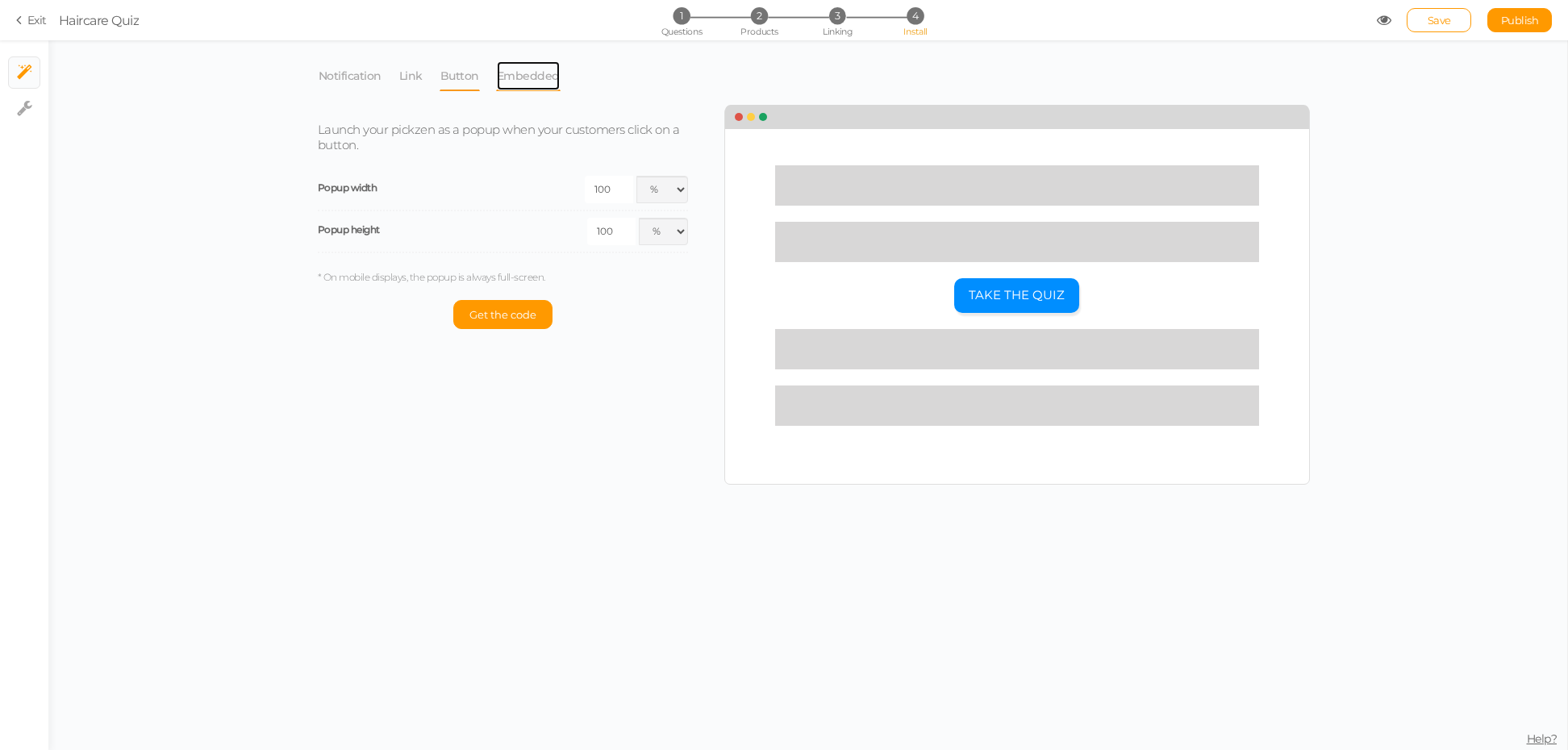
click at [544, 81] on link "Embedded" at bounding box center [528, 76] width 65 height 31
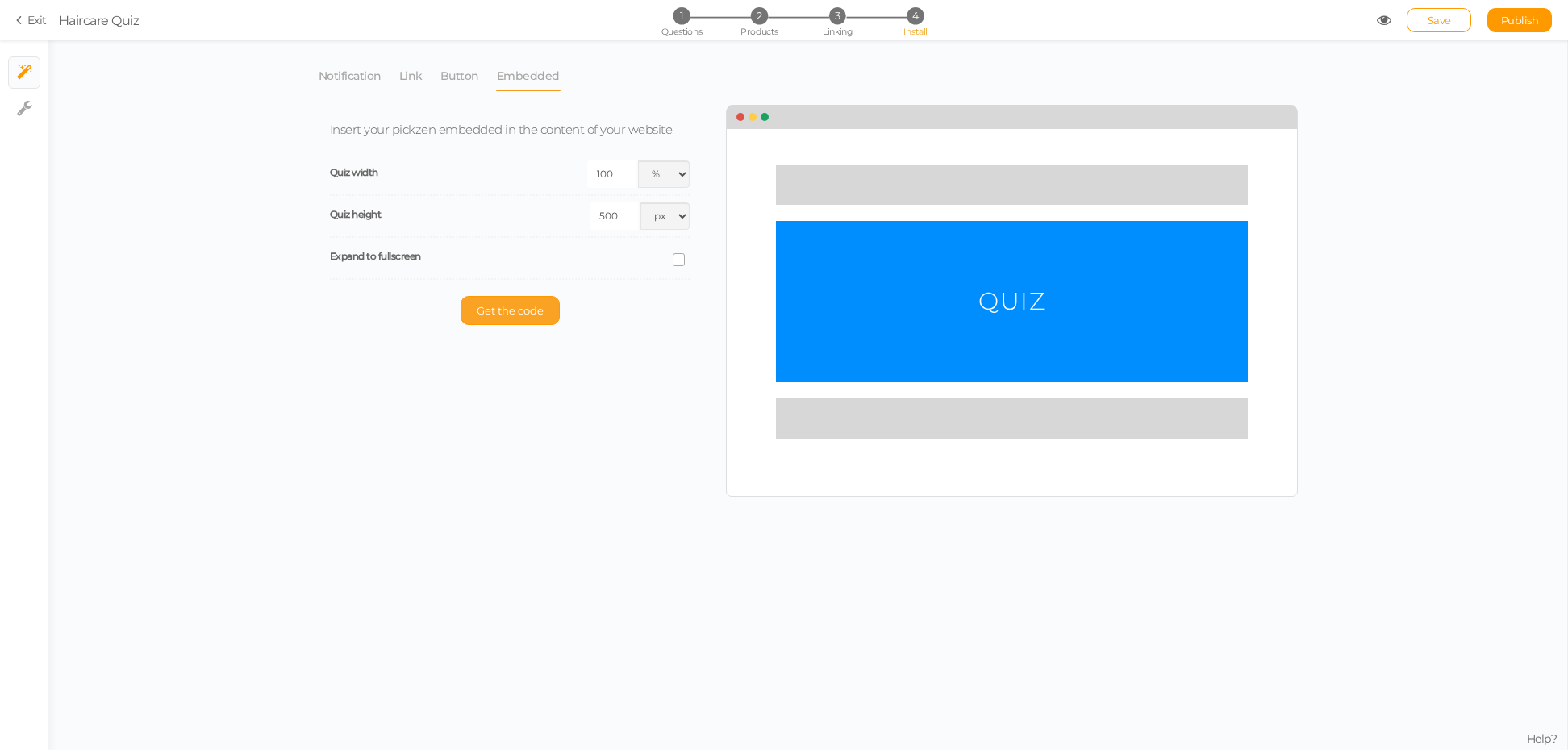
click at [508, 297] on button "Get the code" at bounding box center [510, 310] width 99 height 29
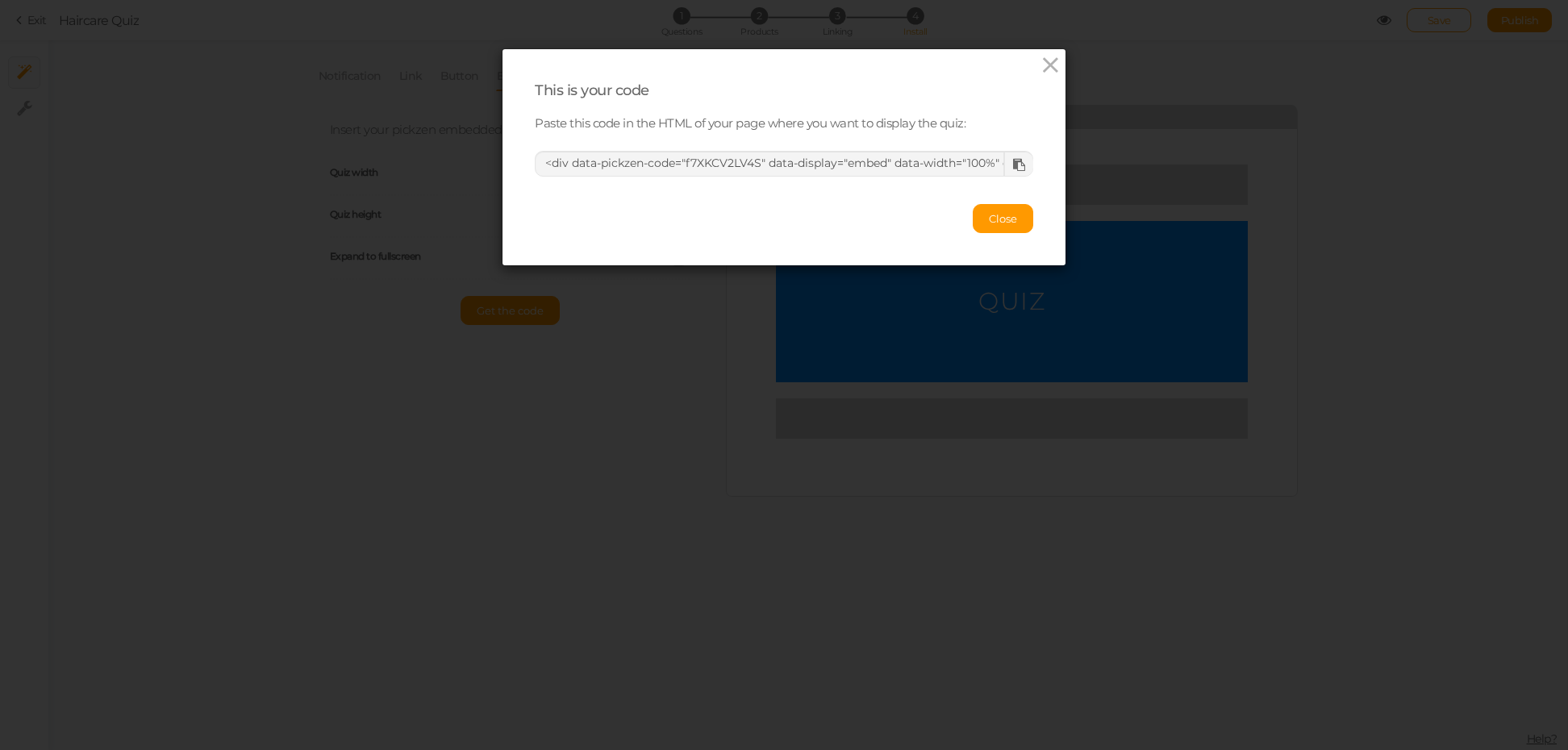
click at [1042, 49] on div "This is your code Paste this code in the HTML of your page where you want to di…" at bounding box center [784, 157] width 563 height 217
click at [1039, 65] on icon at bounding box center [1051, 65] width 24 height 25
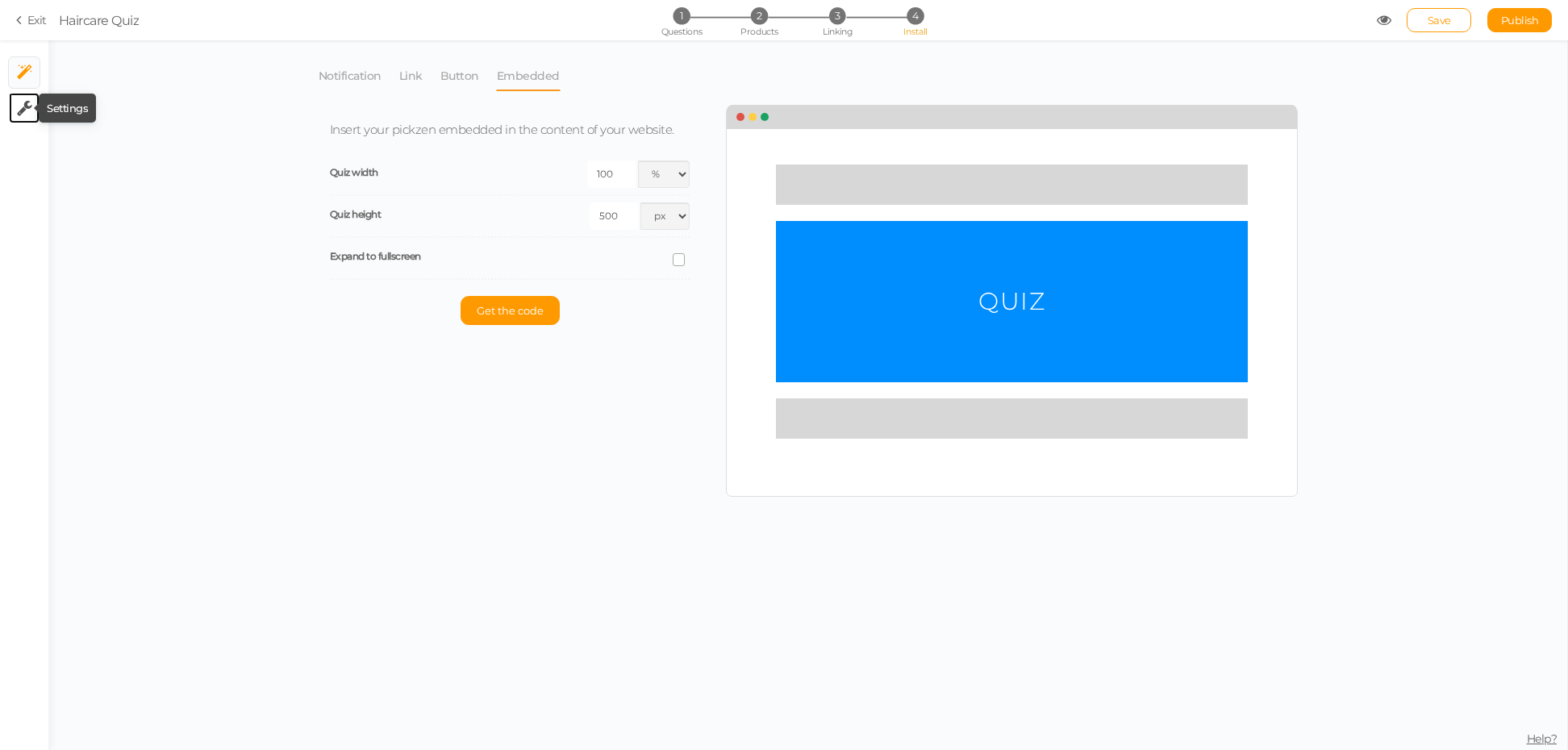
click at [27, 104] on icon at bounding box center [25, 108] width 16 height 16
select select "en"
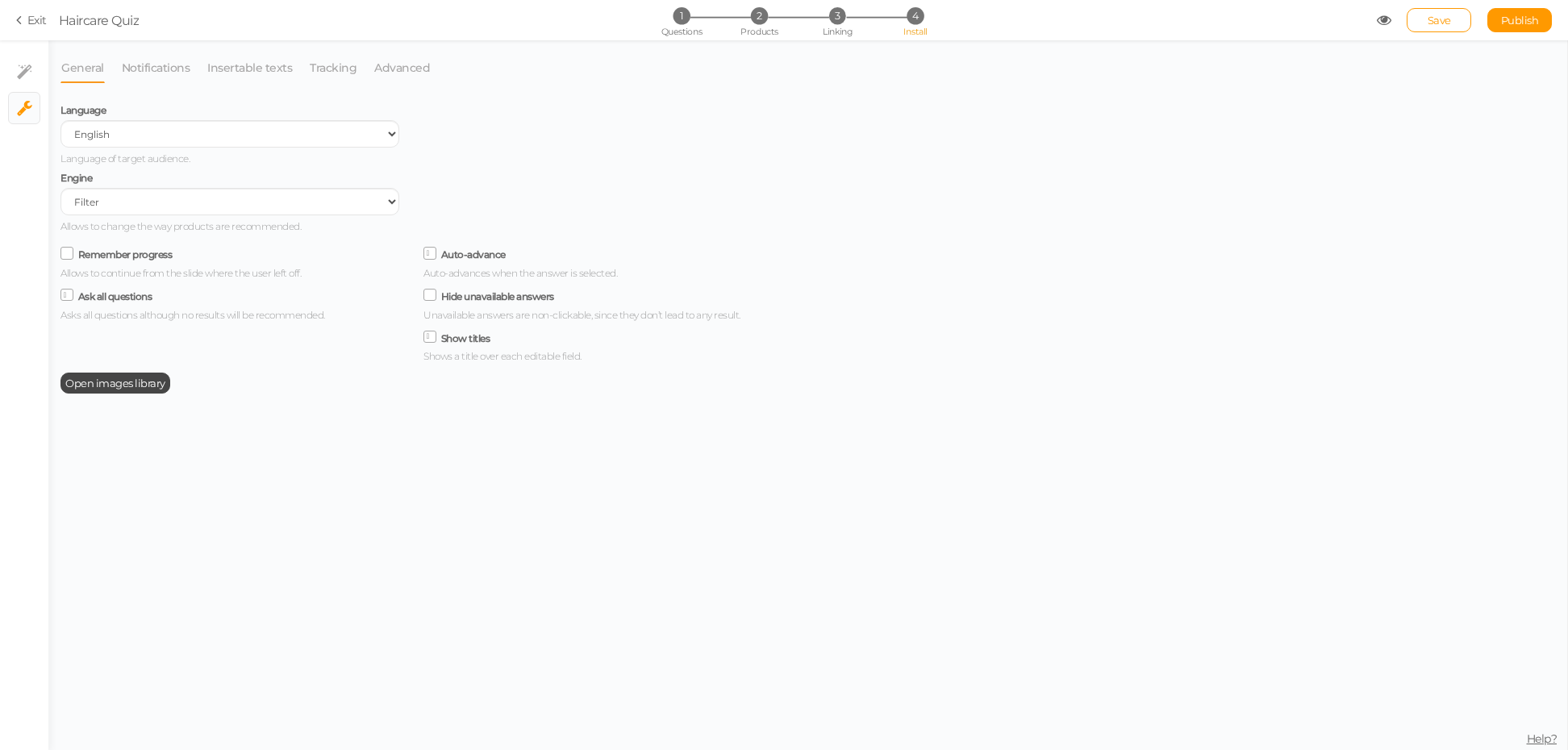
click at [14, 25] on section "Exit Haircare Quiz 1 Questions 2 Products 3 Linking 4 Install Save Publish View…" at bounding box center [784, 20] width 1568 height 40
click at [25, 21] on icon at bounding box center [22, 20] width 11 height 15
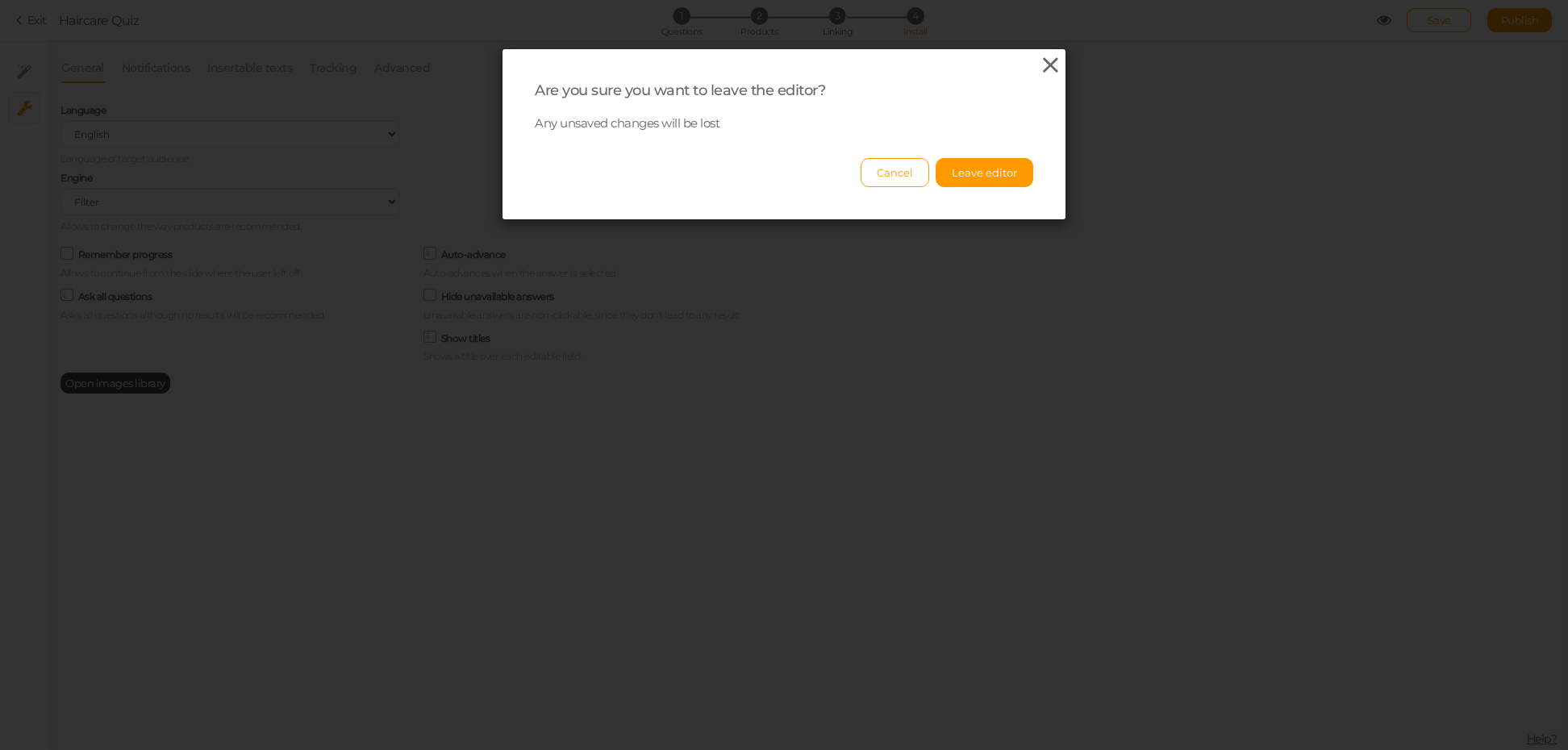
click at [1042, 69] on icon at bounding box center [1051, 65] width 24 height 25
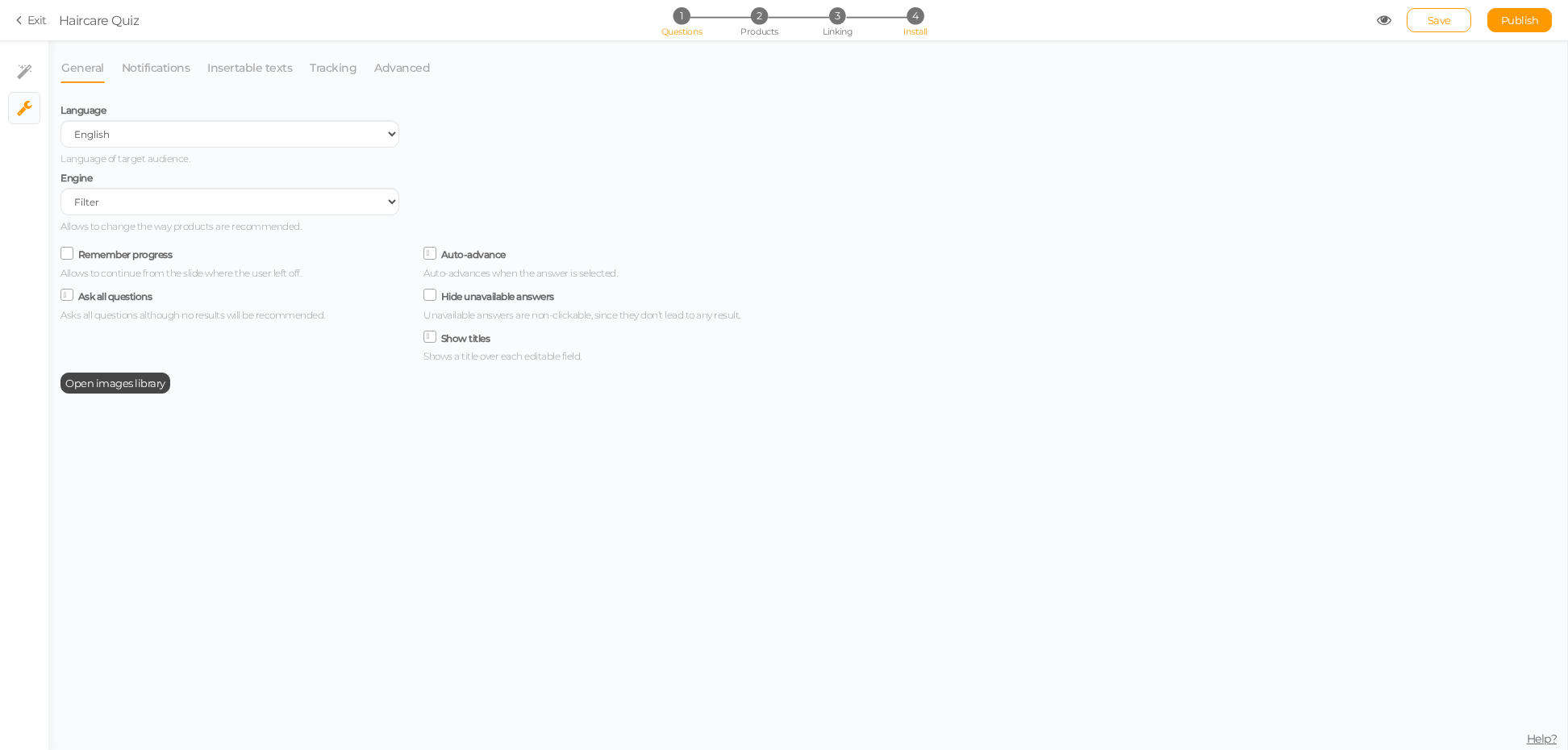
click at [679, 21] on span "1" at bounding box center [681, 16] width 17 height 17
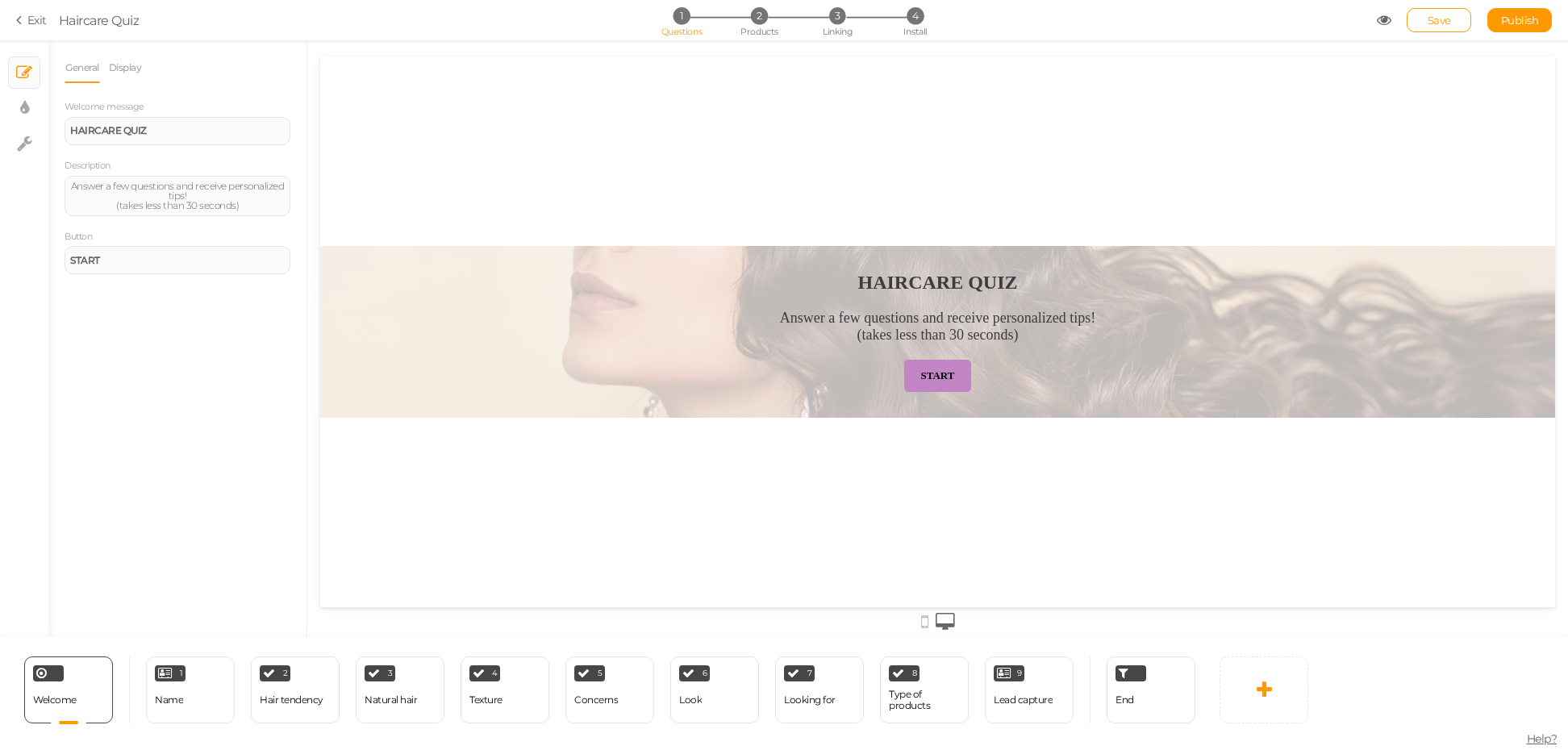
click at [39, 110] on li "× Display settings" at bounding box center [24, 108] width 32 height 32
select select "2"
select select "fade"
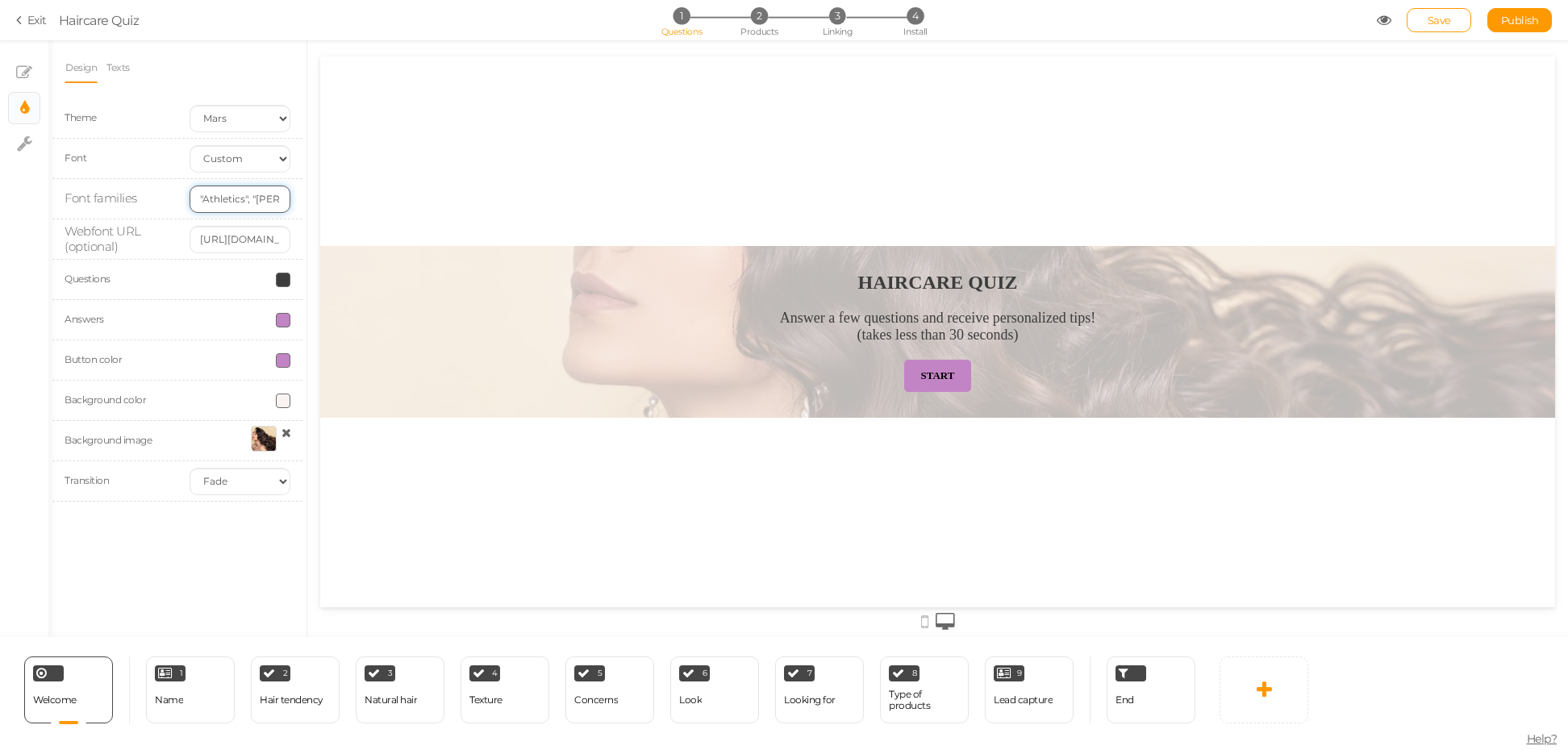
click at [264, 201] on input ""Athletics", "[PERSON_NAME], sans-serif"" at bounding box center [239, 199] width 101 height 28
click at [124, 70] on link "Texts" at bounding box center [118, 68] width 25 height 31
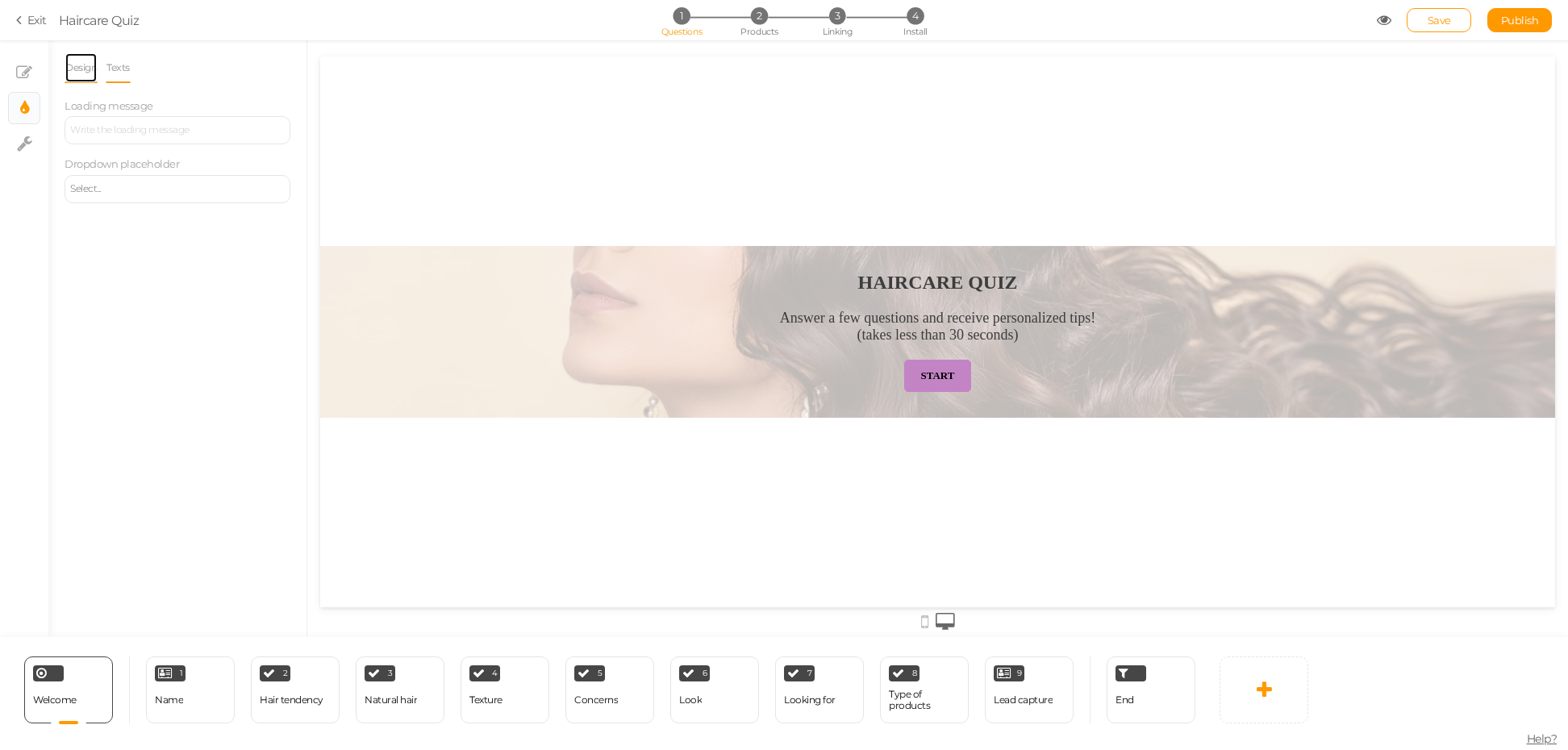
click at [83, 74] on link "Design" at bounding box center [81, 68] width 33 height 31
